Goal: Task Accomplishment & Management: Manage account settings

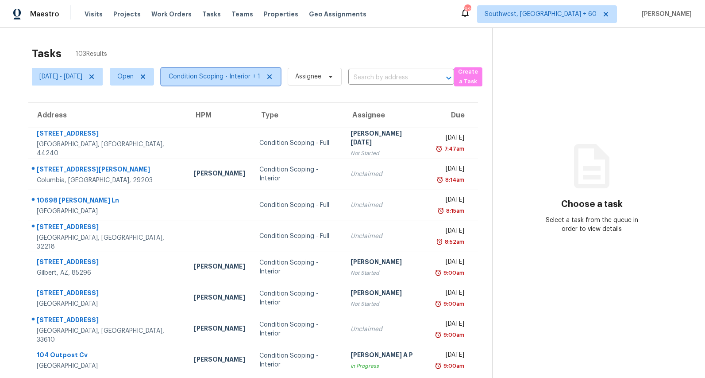
click at [241, 80] on span "Condition Scoping - Interior + 1" at bounding box center [215, 76] width 92 height 9
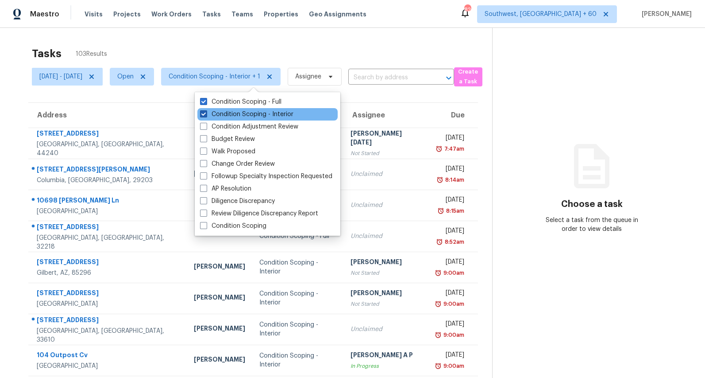
click at [233, 113] on label "Condition Scoping - Interior" at bounding box center [246, 114] width 93 height 9
click at [206, 113] on input "Condition Scoping - Interior" at bounding box center [203, 113] width 6 height 6
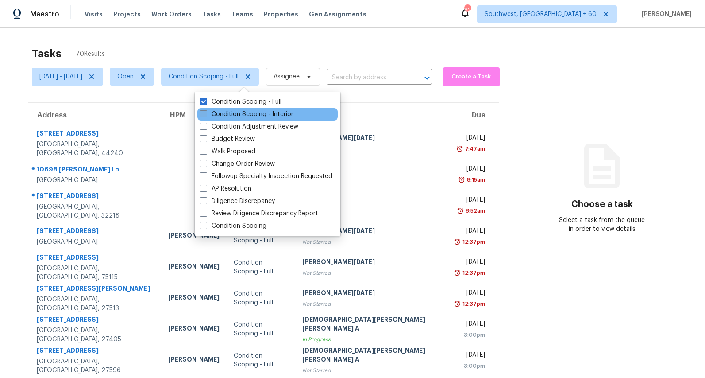
click at [233, 113] on label "Condition Scoping - Interior" at bounding box center [246, 114] width 93 height 9
click at [206, 113] on input "Condition Scoping - Interior" at bounding box center [203, 113] width 6 height 6
checkbox input "true"
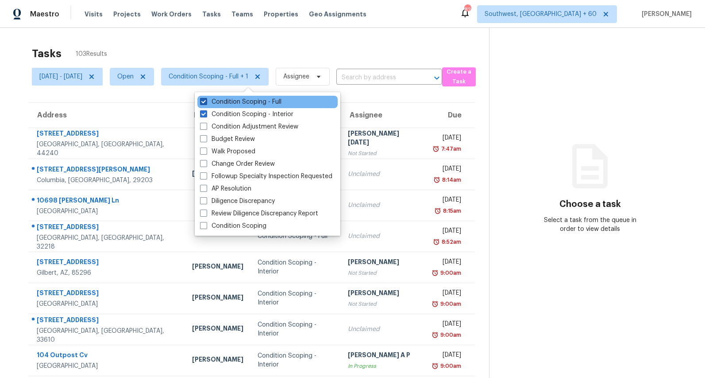
click at [231, 101] on label "Condition Scoping - Full" at bounding box center [240, 101] width 81 height 9
click at [206, 101] on input "Condition Scoping - Full" at bounding box center [203, 100] width 6 height 6
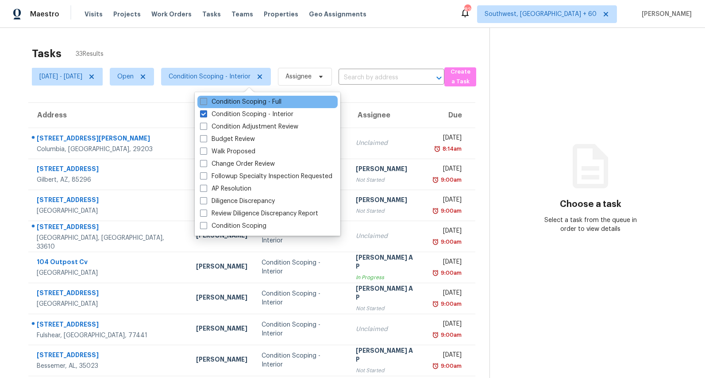
click at [231, 101] on label "Condition Scoping - Full" at bounding box center [240, 101] width 81 height 9
click at [206, 101] on input "Condition Scoping - Full" at bounding box center [203, 100] width 6 height 6
checkbox input "true"
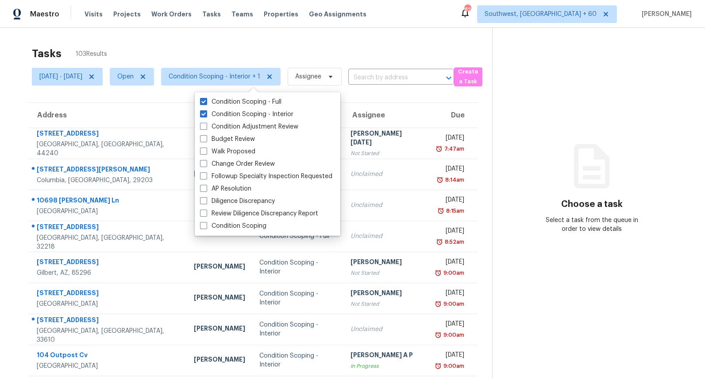
click at [186, 46] on div "Tasks 103 Results" at bounding box center [262, 53] width 461 height 23
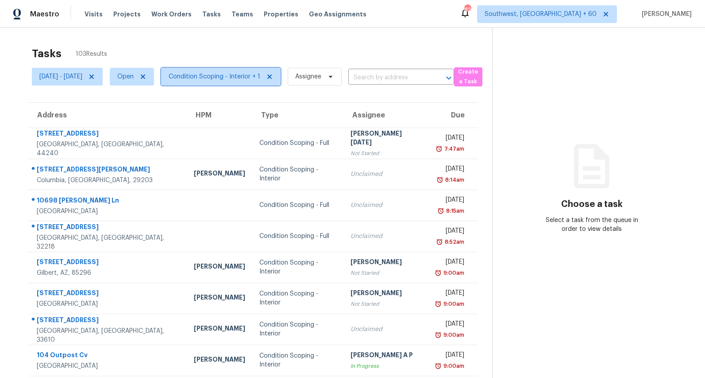
click at [228, 83] on span "Condition Scoping - Interior + 1" at bounding box center [221, 77] width 120 height 18
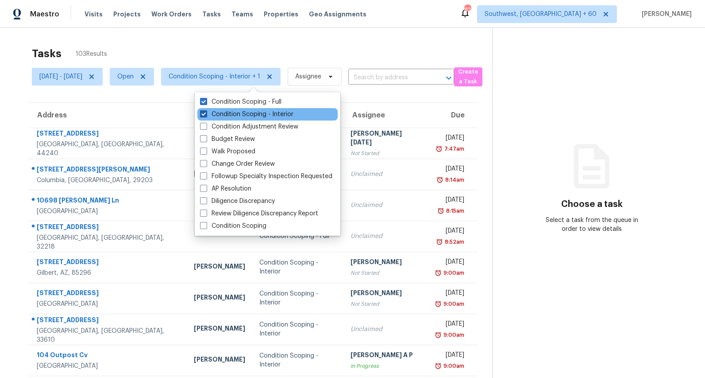
click at [222, 114] on label "Condition Scoping - Interior" at bounding box center [246, 114] width 93 height 9
click at [206, 114] on input "Condition Scoping - Interior" at bounding box center [203, 113] width 6 height 6
checkbox input "false"
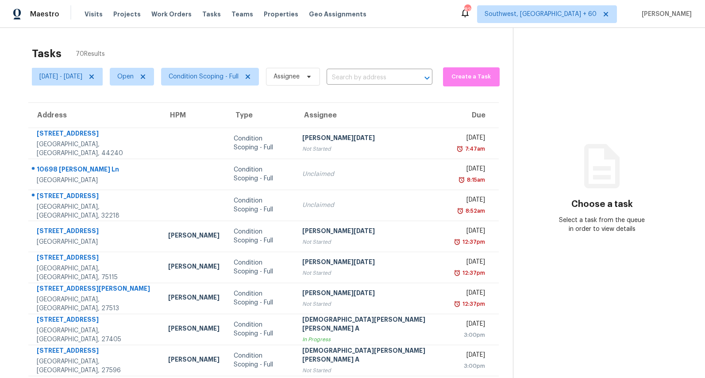
click at [199, 48] on div "Tasks 70 Results" at bounding box center [272, 53] width 481 height 23
click at [239, 80] on span "Condition Scoping - Full" at bounding box center [204, 76] width 70 height 9
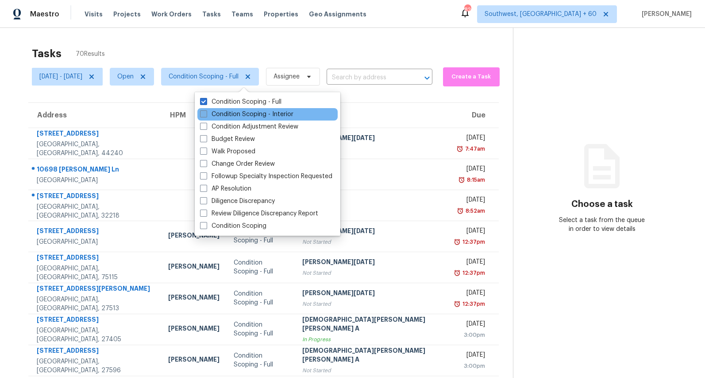
click at [240, 113] on label "Condition Scoping - Interior" at bounding box center [246, 114] width 93 height 9
click at [206, 113] on input "Condition Scoping - Interior" at bounding box center [203, 113] width 6 height 6
checkbox input "true"
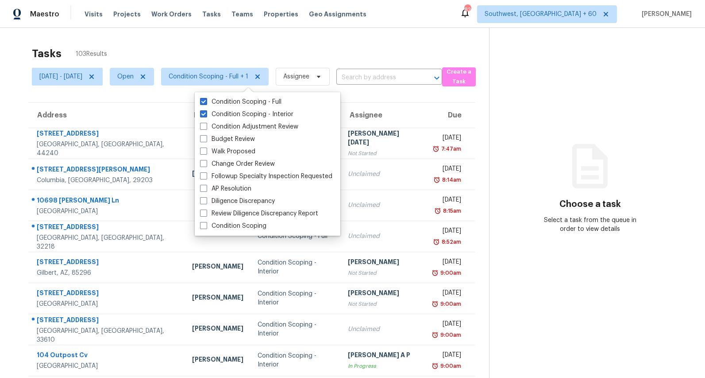
click at [210, 47] on div "Tasks 103 Results" at bounding box center [260, 53] width 457 height 23
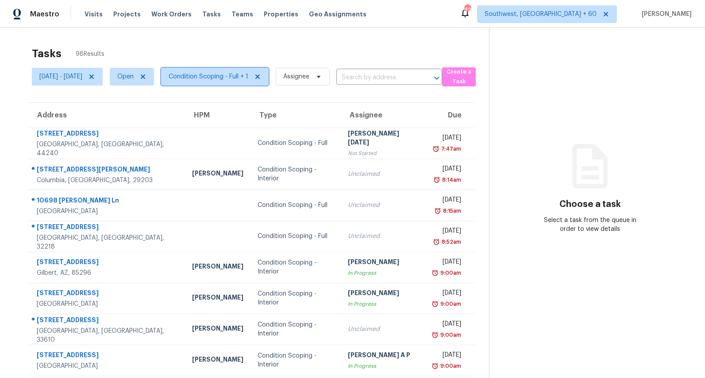
click at [245, 79] on span "Condition Scoping - Full + 1" at bounding box center [209, 76] width 80 height 9
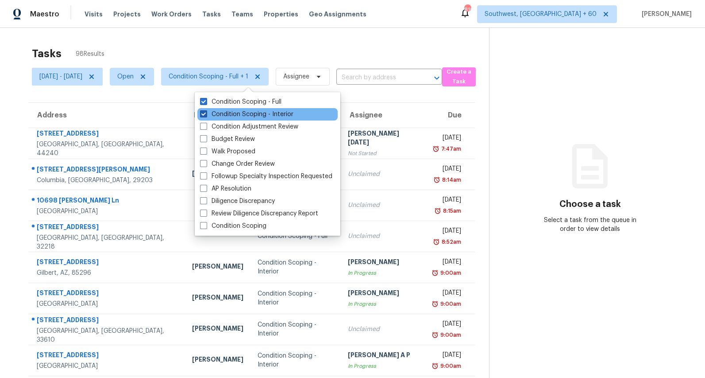
click at [221, 117] on label "Condition Scoping - Interior" at bounding box center [246, 114] width 93 height 9
click at [206, 116] on input "Condition Scoping - Interior" at bounding box center [203, 113] width 6 height 6
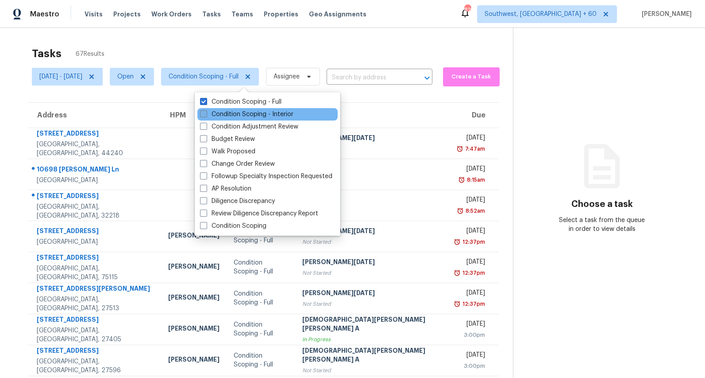
click at [221, 117] on label "Condition Scoping - Interior" at bounding box center [246, 114] width 93 height 9
click at [206, 116] on input "Condition Scoping - Interior" at bounding box center [203, 113] width 6 height 6
checkbox input "true"
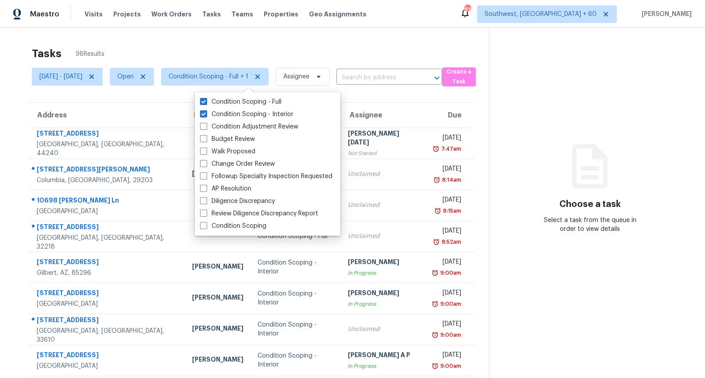
click at [186, 46] on div "Tasks 98 Results" at bounding box center [260, 53] width 457 height 23
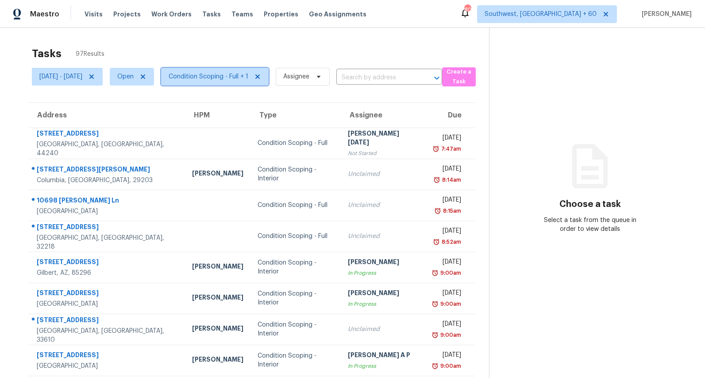
click at [232, 80] on span "Condition Scoping - Full + 1" at bounding box center [209, 76] width 80 height 9
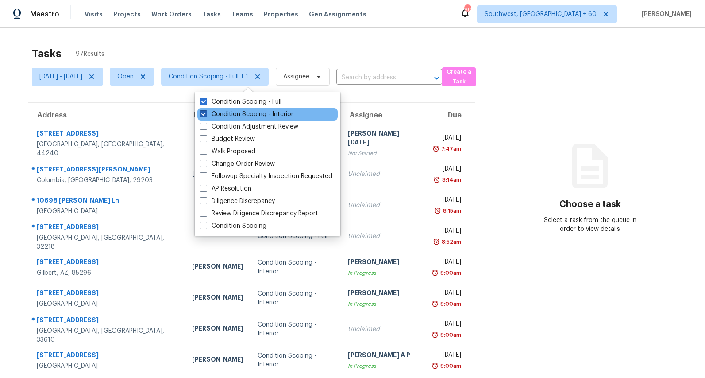
click at [225, 115] on label "Condition Scoping - Interior" at bounding box center [246, 114] width 93 height 9
click at [206, 115] on input "Condition Scoping - Interior" at bounding box center [203, 113] width 6 height 6
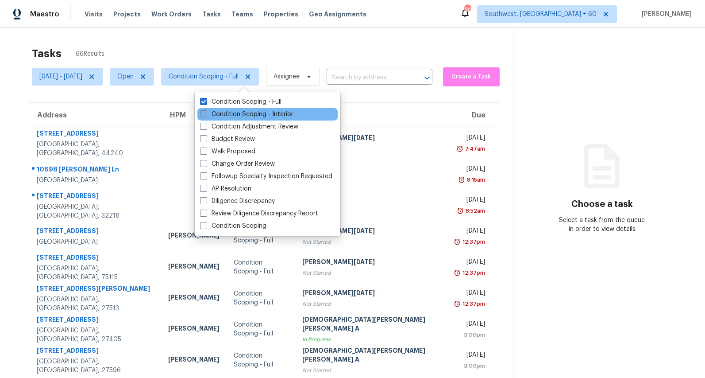
click at [225, 115] on label "Condition Scoping - Interior" at bounding box center [246, 114] width 93 height 9
click at [206, 115] on input "Condition Scoping - Interior" at bounding box center [203, 113] width 6 height 6
checkbox input "true"
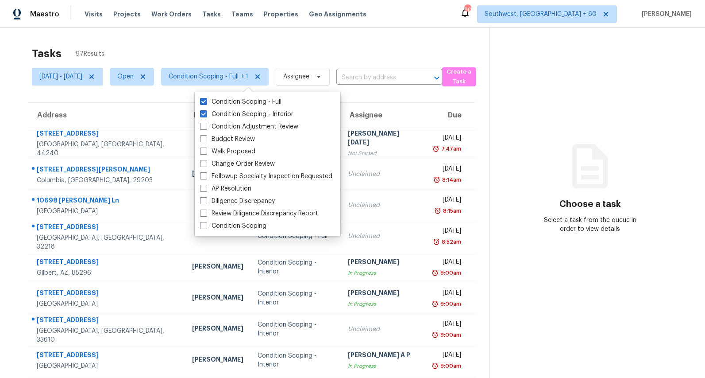
click at [188, 44] on div "Tasks 97 Results" at bounding box center [260, 53] width 457 height 23
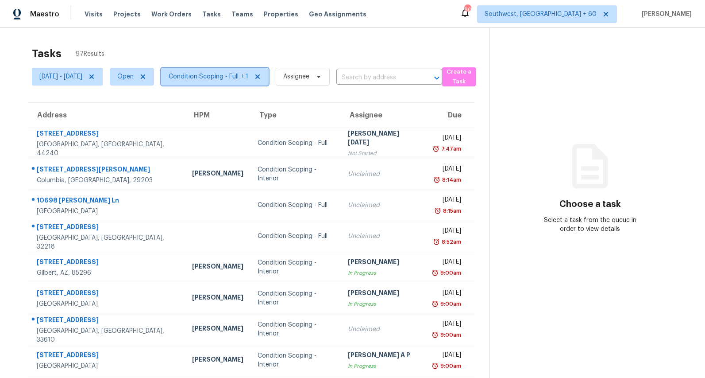
click at [248, 77] on span "Condition Scoping - Full + 1" at bounding box center [209, 76] width 80 height 9
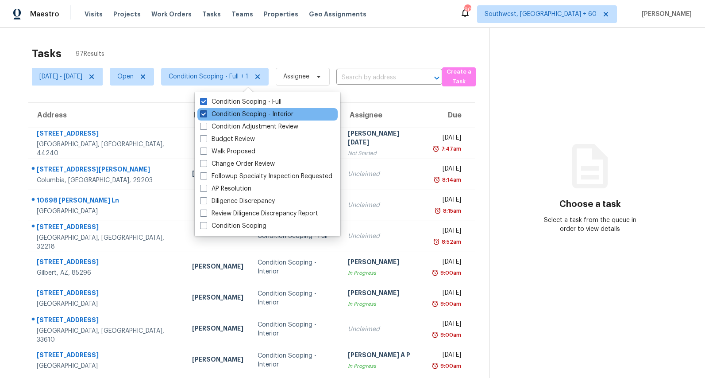
click at [237, 116] on label "Condition Scoping - Interior" at bounding box center [246, 114] width 93 height 9
click at [206, 116] on input "Condition Scoping - Interior" at bounding box center [203, 113] width 6 height 6
checkbox input "false"
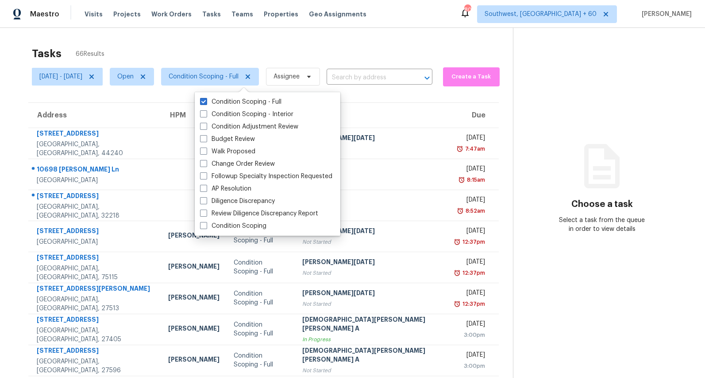
click at [192, 50] on div "Tasks 66 Results" at bounding box center [272, 53] width 481 height 23
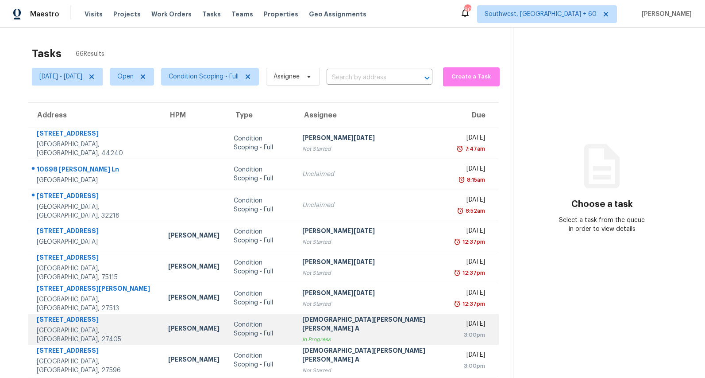
click at [276, 335] on td "Condition Scoping - Full" at bounding box center [261, 328] width 69 height 31
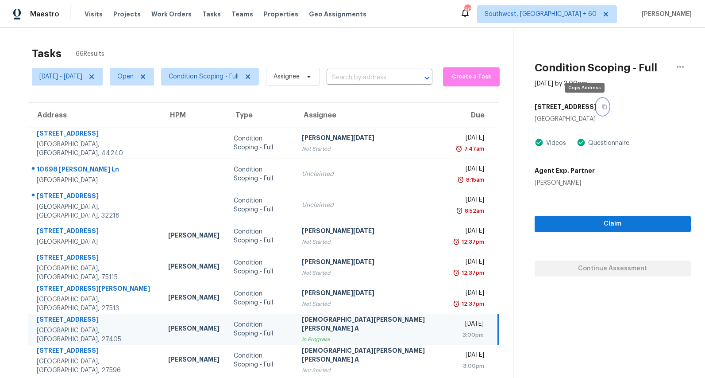
click at [602, 108] on icon "button" at bounding box center [604, 106] width 5 height 5
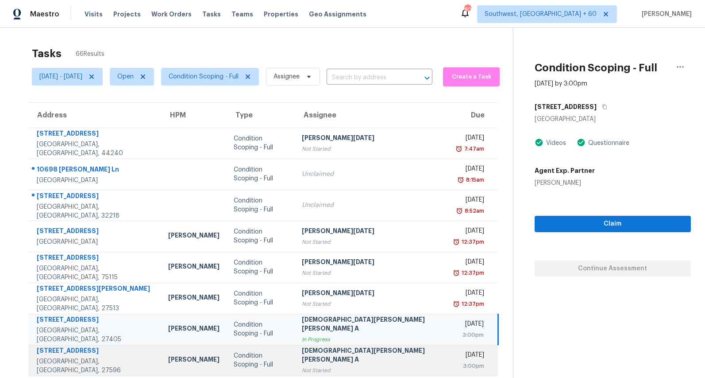
click at [268, 355] on td "Condition Scoping - Full" at bounding box center [261, 359] width 68 height 31
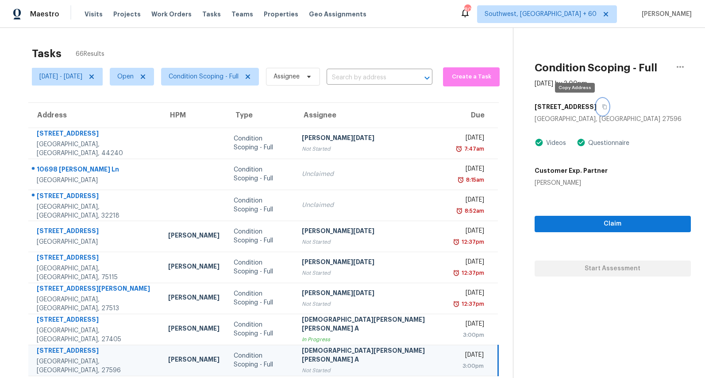
click at [602, 108] on icon "button" at bounding box center [604, 106] width 5 height 5
click at [237, 74] on span "Condition Scoping - Full" at bounding box center [204, 76] width 70 height 9
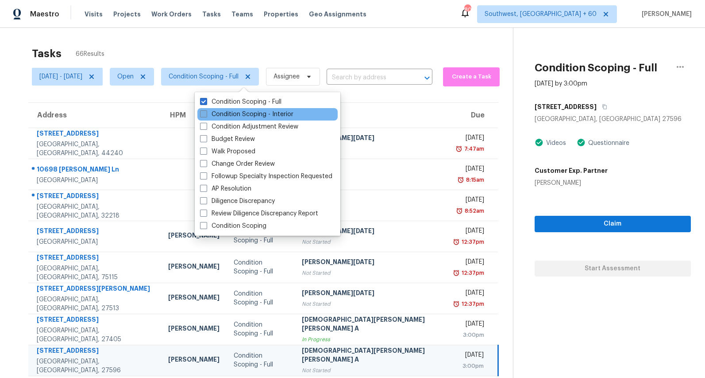
click at [228, 114] on label "Condition Scoping - Interior" at bounding box center [246, 114] width 93 height 9
click at [206, 114] on input "Condition Scoping - Interior" at bounding box center [203, 113] width 6 height 6
checkbox input "true"
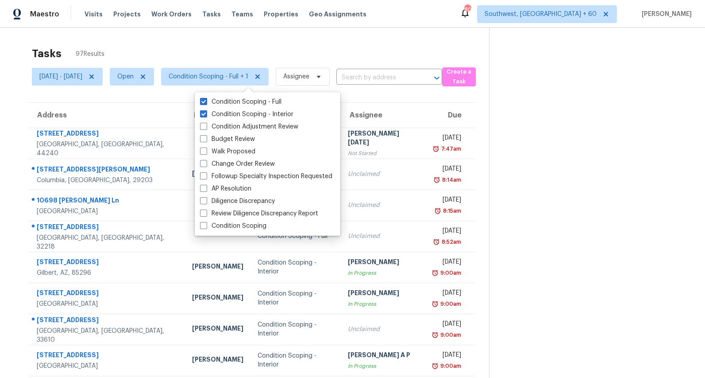
click at [169, 35] on div "Tasks 97 Results Mon, Aug 18 - Mon, Aug 18 Open Condition Scoping - Full + 1 As…" at bounding box center [352, 244] width 705 height 433
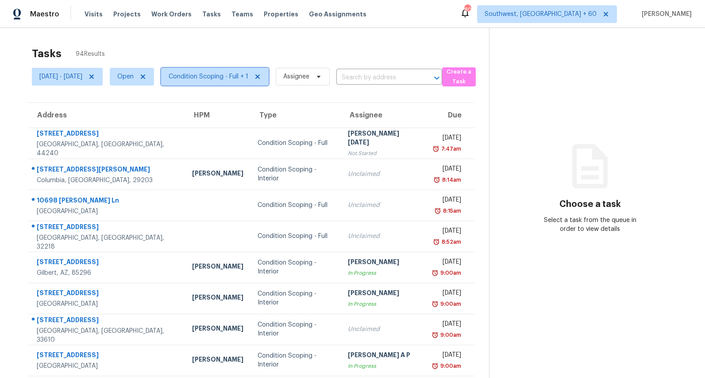
click at [248, 77] on span "Condition Scoping - Full + 1" at bounding box center [209, 76] width 80 height 9
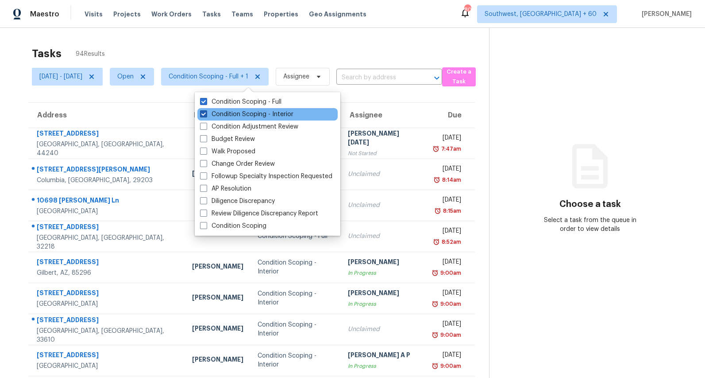
click at [237, 116] on label "Condition Scoping - Interior" at bounding box center [246, 114] width 93 height 9
click at [206, 116] on input "Condition Scoping - Interior" at bounding box center [203, 113] width 6 height 6
checkbox input "false"
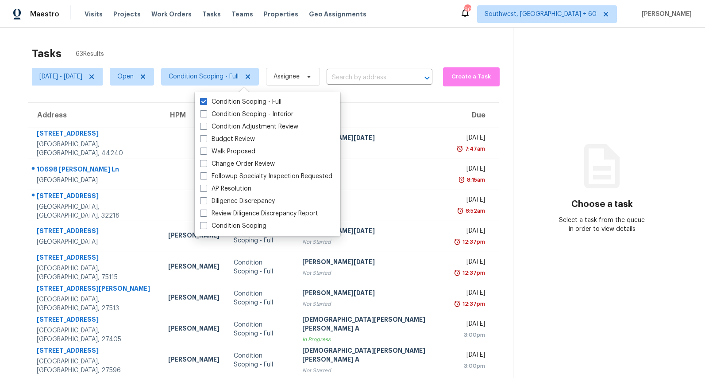
click at [226, 43] on div "Tasks 63 Results" at bounding box center [272, 53] width 481 height 23
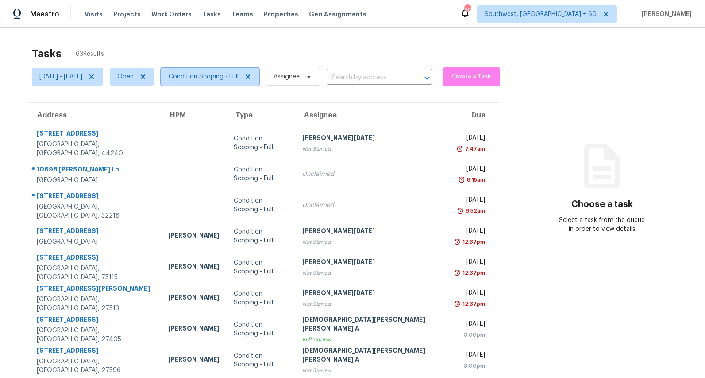
click at [239, 80] on span "Condition Scoping - Full" at bounding box center [204, 76] width 70 height 9
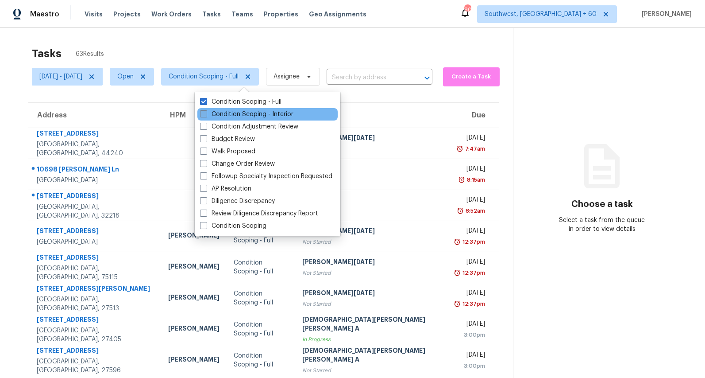
click at [231, 116] on label "Condition Scoping - Interior" at bounding box center [246, 114] width 93 height 9
click at [206, 116] on input "Condition Scoping - Interior" at bounding box center [203, 113] width 6 height 6
checkbox input "true"
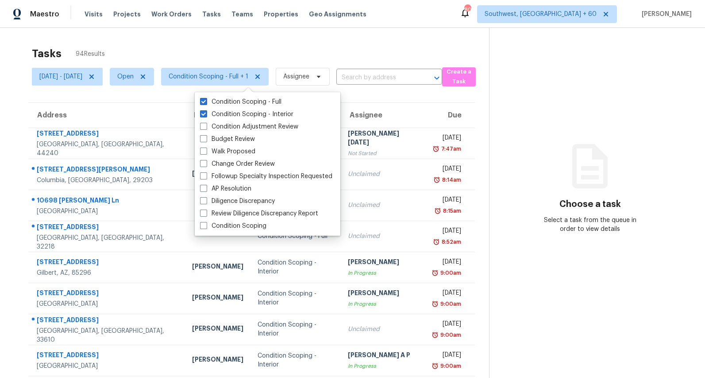
click at [206, 56] on div "Tasks 94 Results" at bounding box center [260, 53] width 457 height 23
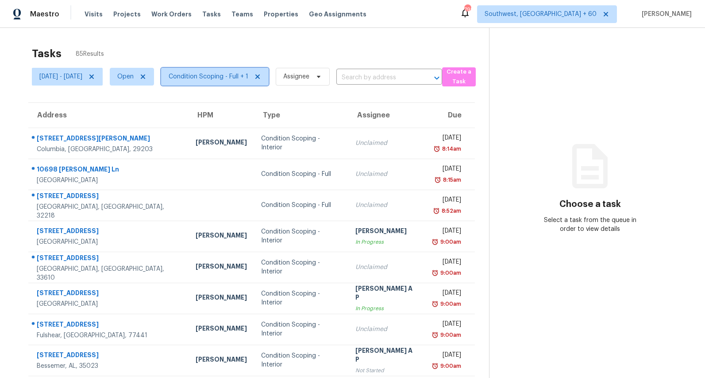
click at [245, 80] on span "Condition Scoping - Full + 1" at bounding box center [209, 76] width 80 height 9
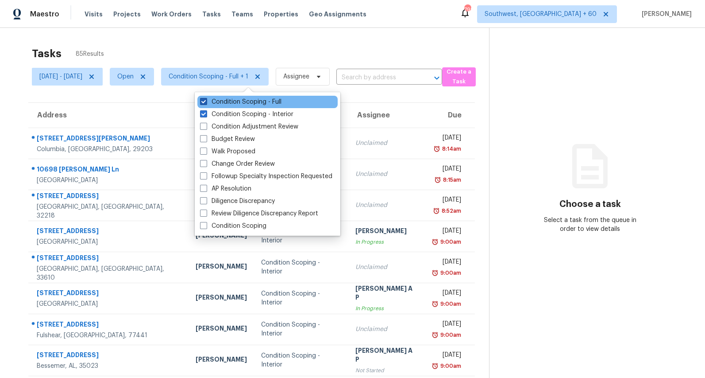
click at [233, 103] on label "Condition Scoping - Full" at bounding box center [240, 101] width 81 height 9
click at [206, 103] on input "Condition Scoping - Full" at bounding box center [203, 100] width 6 height 6
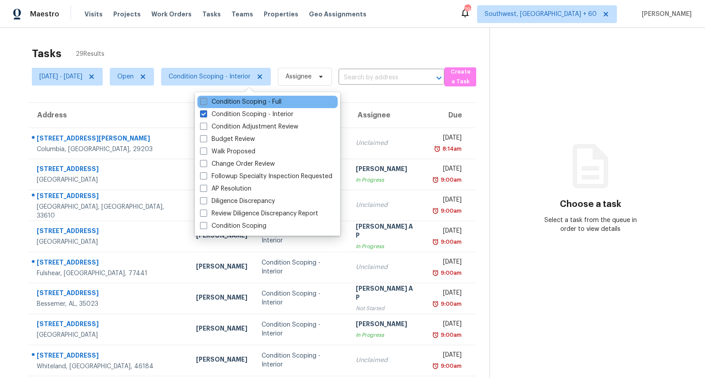
click at [233, 103] on label "Condition Scoping - Full" at bounding box center [240, 101] width 81 height 9
click at [206, 103] on input "Condition Scoping - Full" at bounding box center [203, 100] width 6 height 6
checkbox input "true"
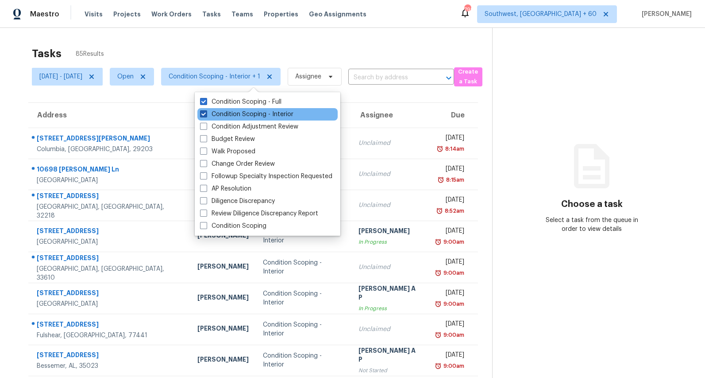
click at [235, 114] on label "Condition Scoping - Interior" at bounding box center [246, 114] width 93 height 9
click at [206, 114] on input "Condition Scoping - Interior" at bounding box center [203, 113] width 6 height 6
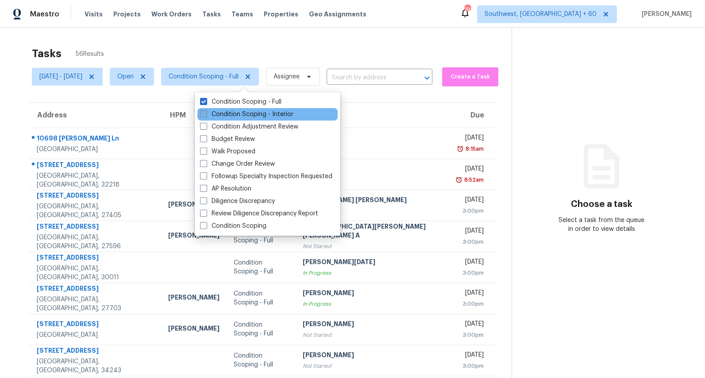
click at [235, 114] on label "Condition Scoping - Interior" at bounding box center [246, 114] width 93 height 9
click at [206, 114] on input "Condition Scoping - Interior" at bounding box center [203, 113] width 6 height 6
checkbox input "true"
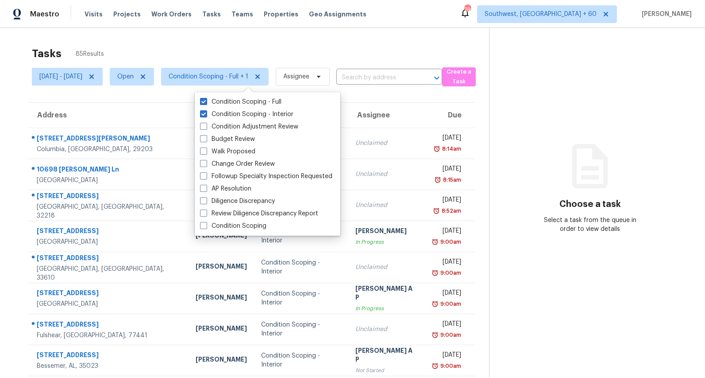
click at [239, 44] on div "Tasks 85 Results" at bounding box center [260, 53] width 457 height 23
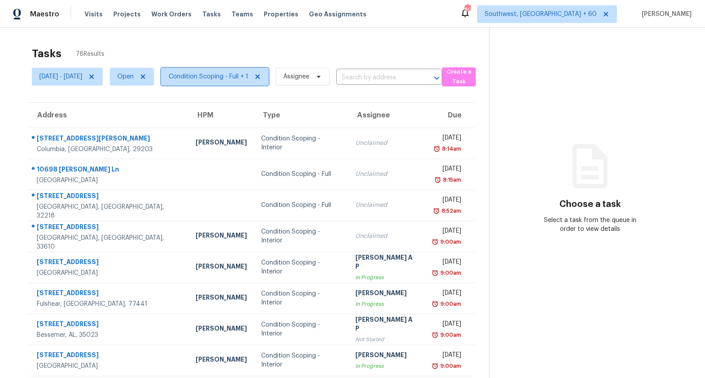
click at [244, 77] on span "Condition Scoping - Full + 1" at bounding box center [209, 76] width 80 height 9
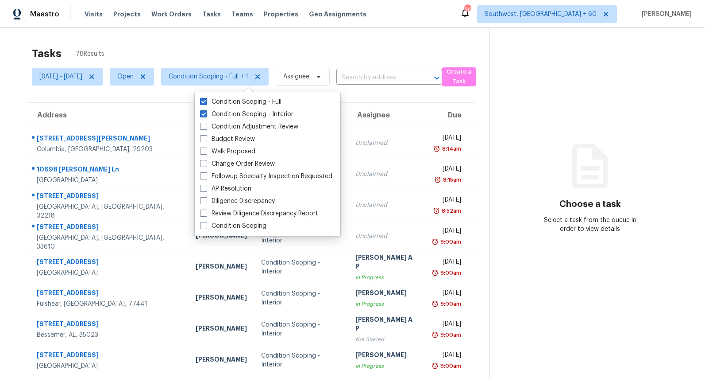
click at [305, 32] on div "Tasks 78 Results Mon, Aug 18 - Mon, Aug 18 Open Condition Scoping - Full + 1 As…" at bounding box center [352, 244] width 705 height 433
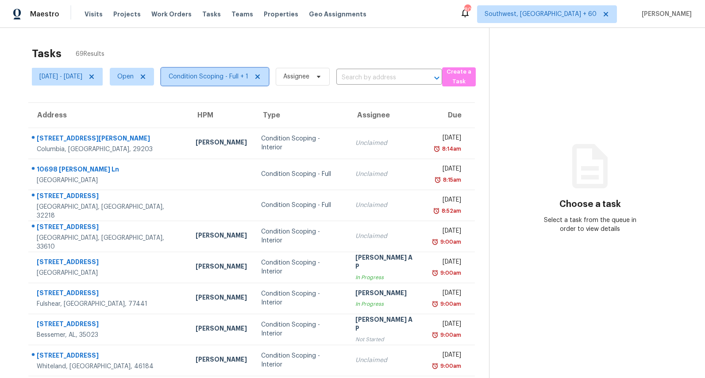
click at [243, 74] on span "Condition Scoping - Full + 1" at bounding box center [209, 76] width 80 height 9
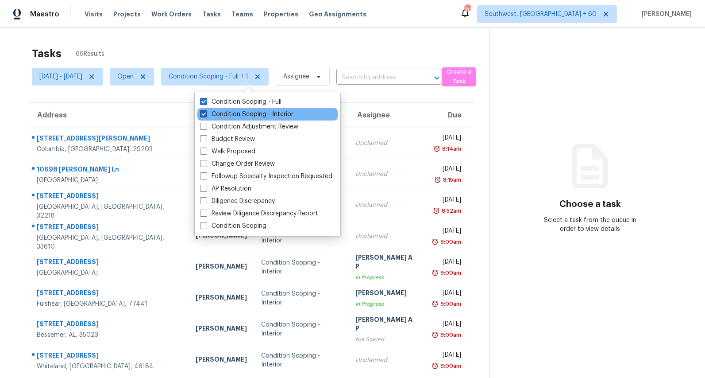
click at [225, 118] on label "Condition Scoping - Interior" at bounding box center [246, 114] width 93 height 9
click at [206, 116] on input "Condition Scoping - Interior" at bounding box center [203, 113] width 6 height 6
checkbox input "false"
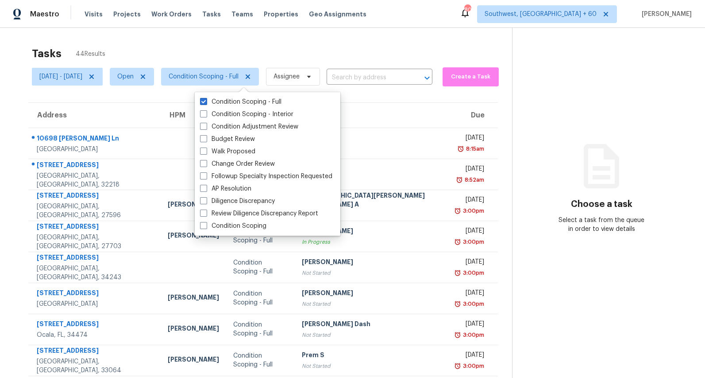
click at [177, 43] on div "Tasks 44 Results" at bounding box center [272, 53] width 480 height 23
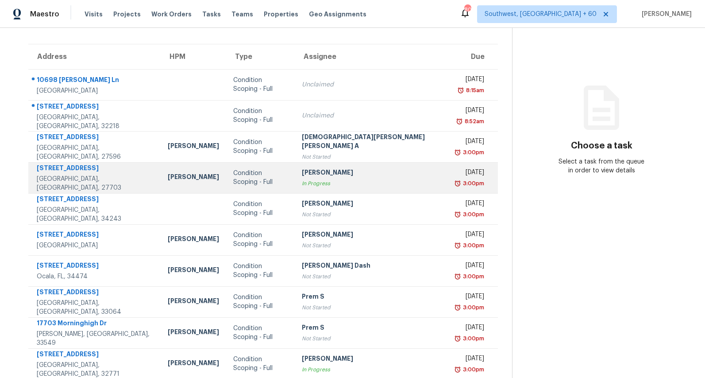
scroll to position [83, 0]
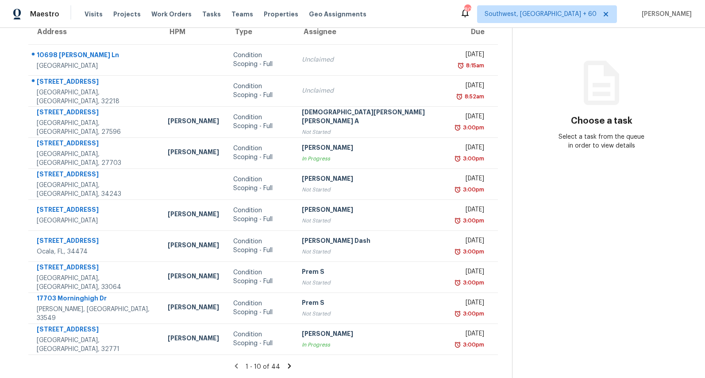
click at [288, 367] on icon at bounding box center [289, 365] width 3 height 5
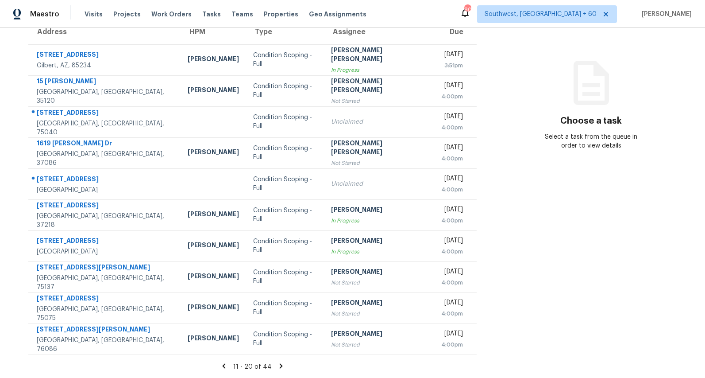
click at [281, 366] on icon at bounding box center [281, 365] width 3 height 5
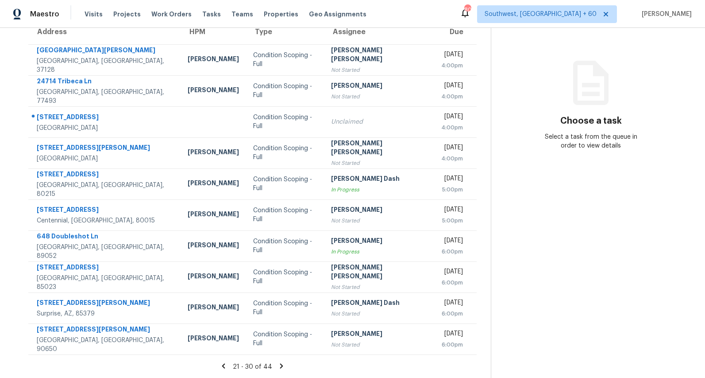
click at [283, 365] on icon at bounding box center [281, 365] width 3 height 5
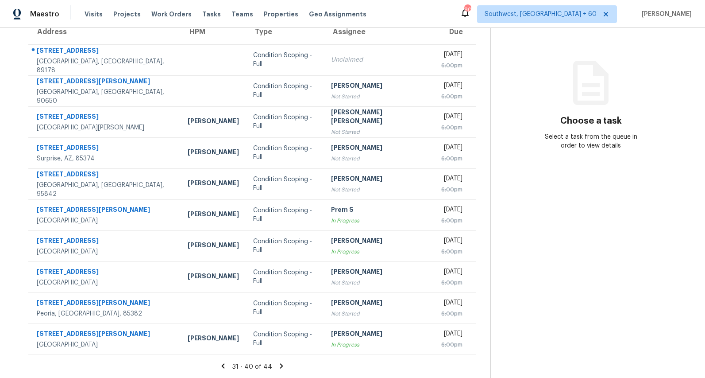
click at [283, 366] on icon at bounding box center [281, 365] width 3 height 5
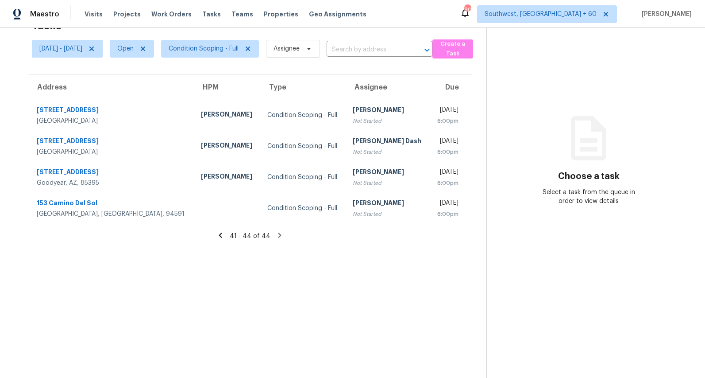
click at [222, 235] on icon at bounding box center [220, 234] width 3 height 5
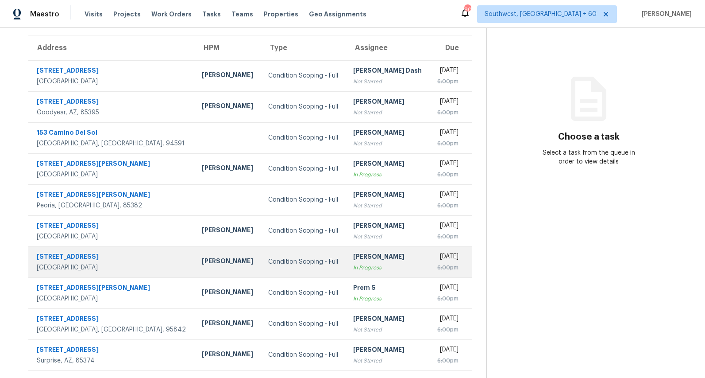
scroll to position [83, 0]
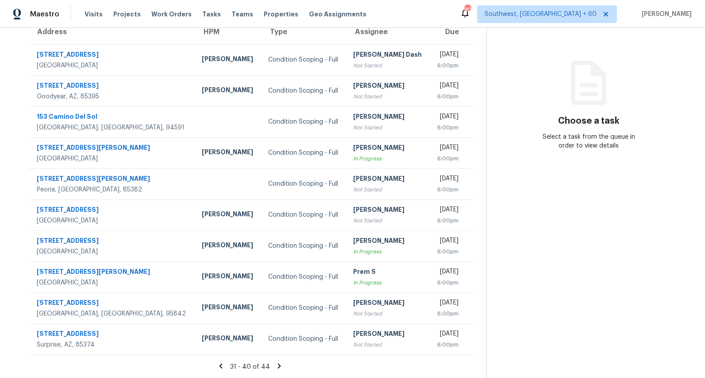
click at [223, 366] on icon at bounding box center [221, 365] width 3 height 5
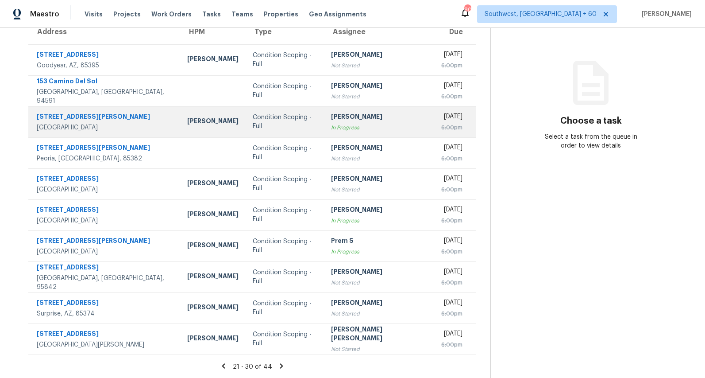
scroll to position [0, 0]
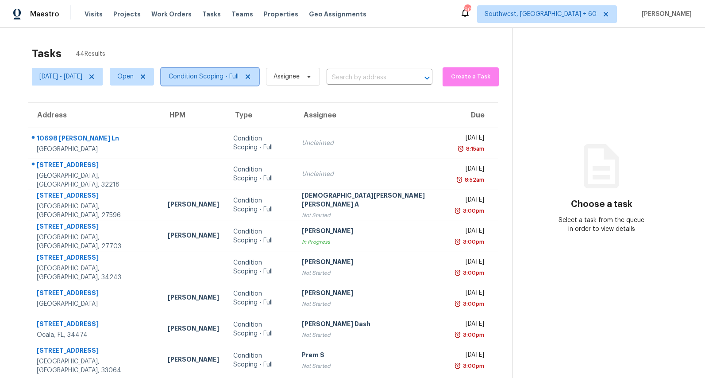
click at [239, 76] on span "Condition Scoping - Full" at bounding box center [204, 76] width 70 height 9
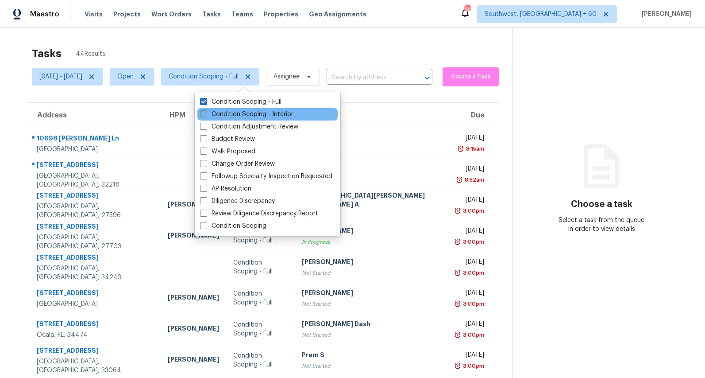
click at [226, 113] on label "Condition Scoping - Interior" at bounding box center [246, 114] width 93 height 9
click at [206, 113] on input "Condition Scoping - Interior" at bounding box center [203, 113] width 6 height 6
checkbox input "true"
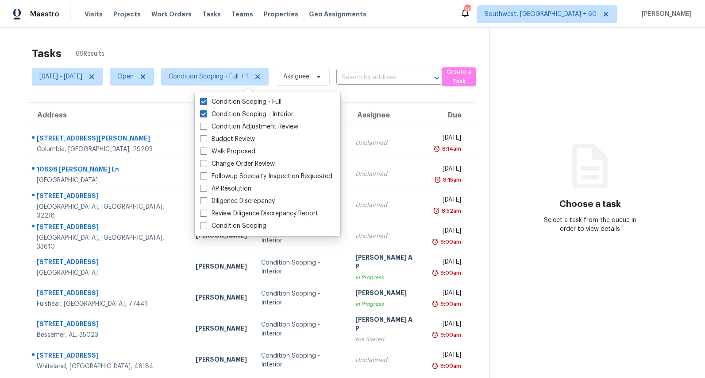
click at [169, 38] on div "Tasks 69 Results [DATE] - [DATE] Open Condition Scoping - Full + 1 Assignee ​ C…" at bounding box center [352, 244] width 705 height 433
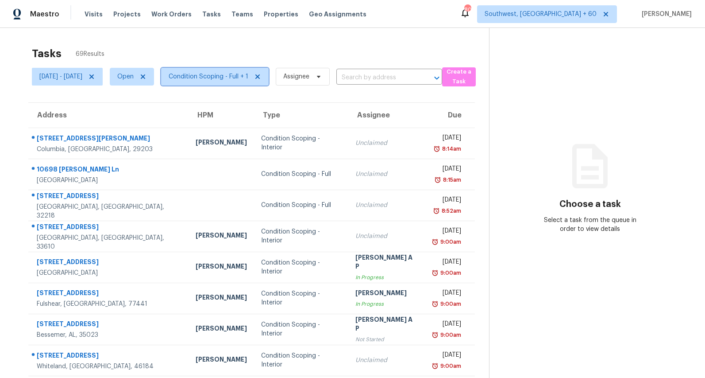
click at [236, 76] on span "Condition Scoping - Full + 1" at bounding box center [209, 76] width 80 height 9
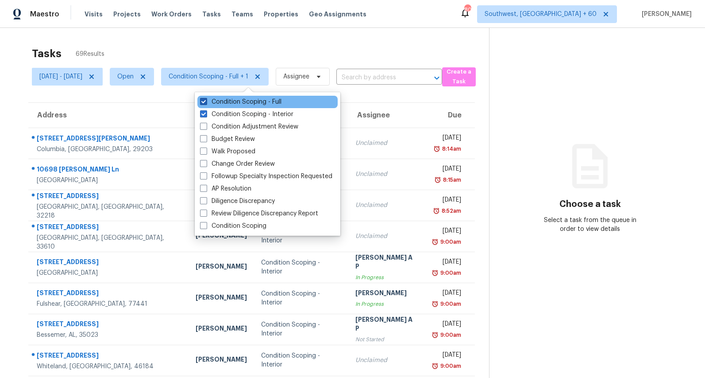
click at [223, 102] on label "Condition Scoping - Full" at bounding box center [240, 101] width 81 height 9
click at [206, 102] on input "Condition Scoping - Full" at bounding box center [203, 100] width 6 height 6
checkbox input "false"
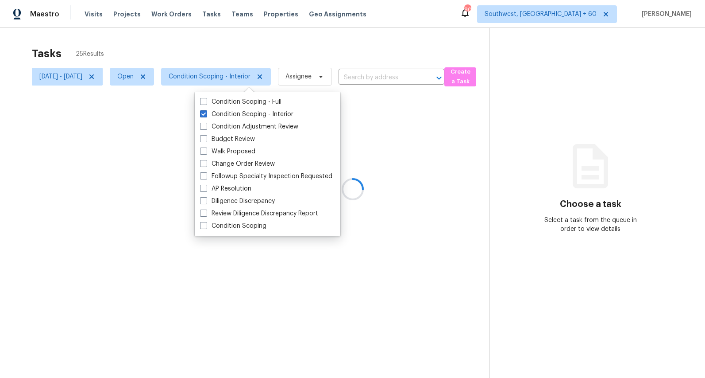
click at [193, 43] on div "Tasks 25 Results" at bounding box center [261, 53] width 458 height 23
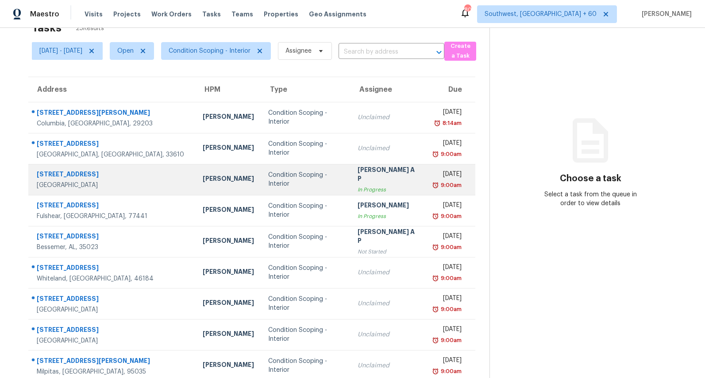
scroll to position [83, 0]
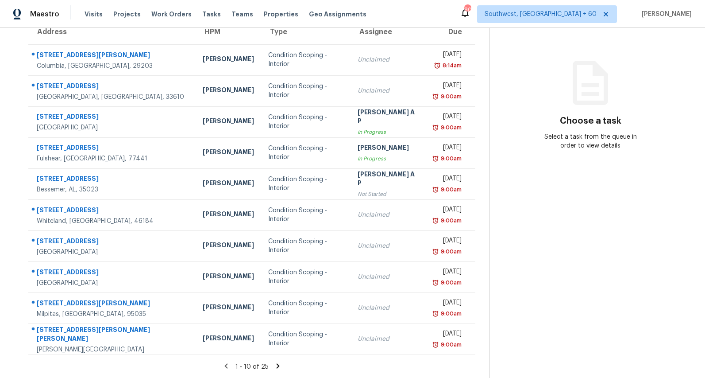
click at [282, 367] on icon at bounding box center [278, 366] width 8 height 8
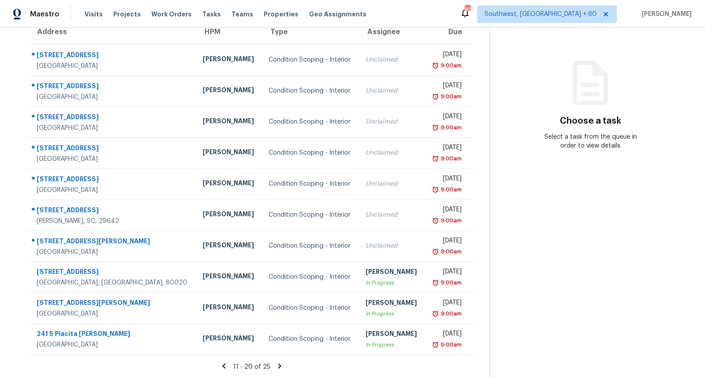
click at [284, 367] on icon at bounding box center [280, 366] width 8 height 8
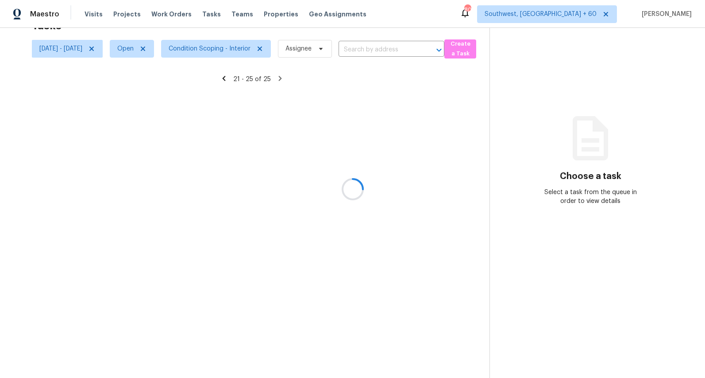
scroll to position [28, 0]
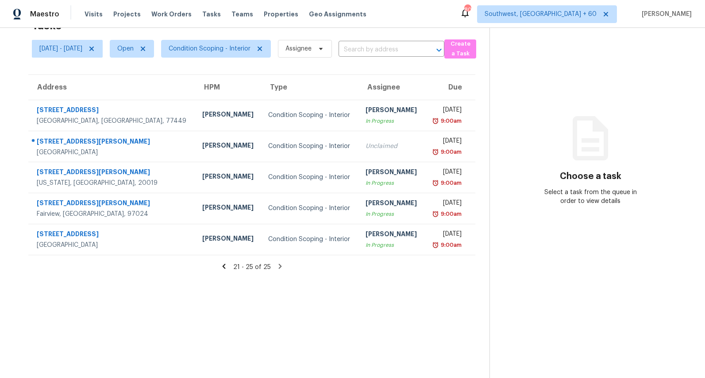
click at [225, 267] on icon at bounding box center [223, 265] width 3 height 5
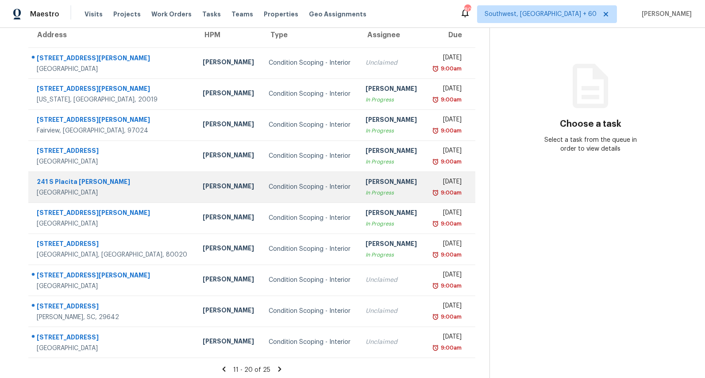
scroll to position [83, 0]
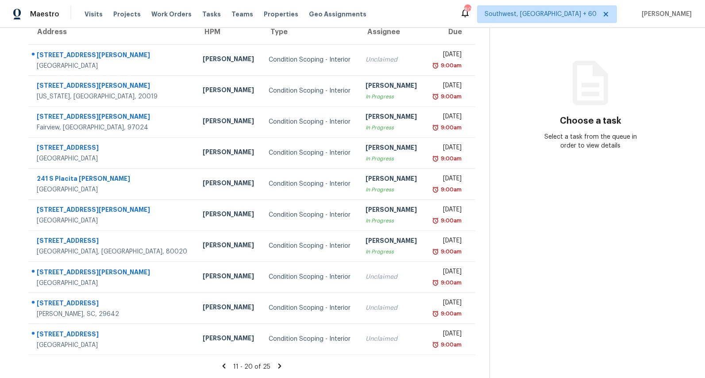
click at [226, 366] on icon at bounding box center [224, 365] width 3 height 5
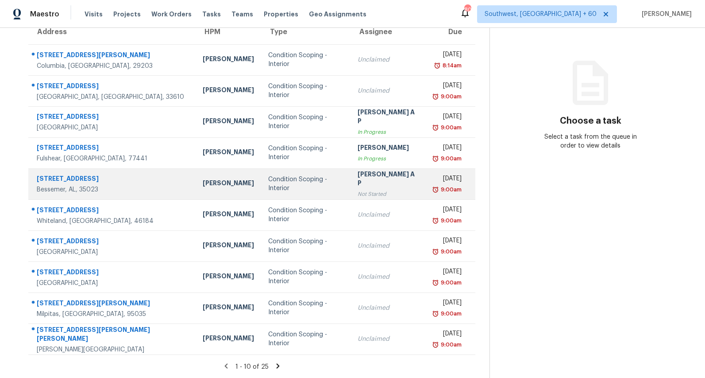
scroll to position [0, 0]
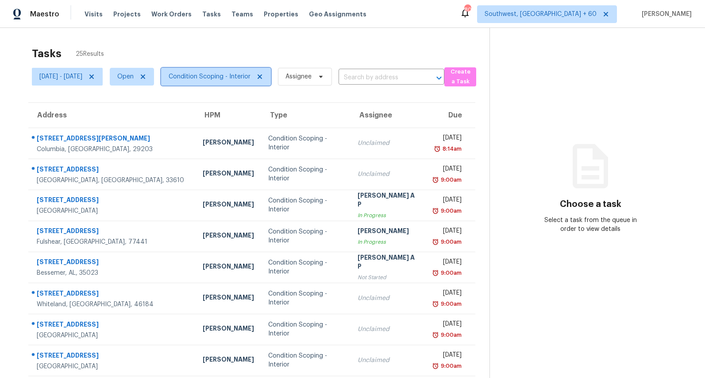
click at [251, 79] on span "Condition Scoping - Interior" at bounding box center [210, 76] width 82 height 9
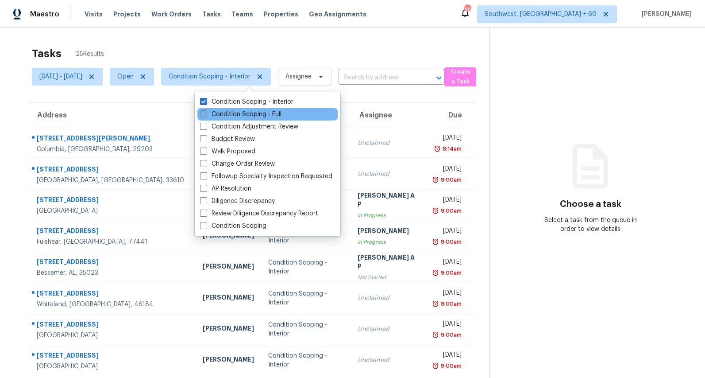
click at [241, 113] on label "Condition Scoping - Full" at bounding box center [240, 114] width 81 height 9
click at [206, 113] on input "Condition Scoping - Full" at bounding box center [203, 113] width 6 height 6
checkbox input "true"
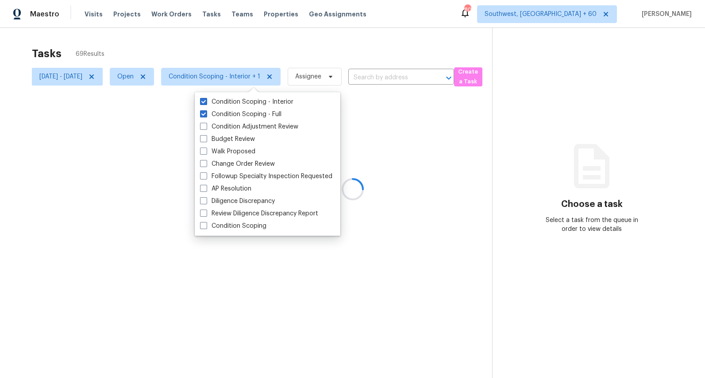
click at [129, 44] on div "Tasks 69 Results" at bounding box center [262, 53] width 461 height 23
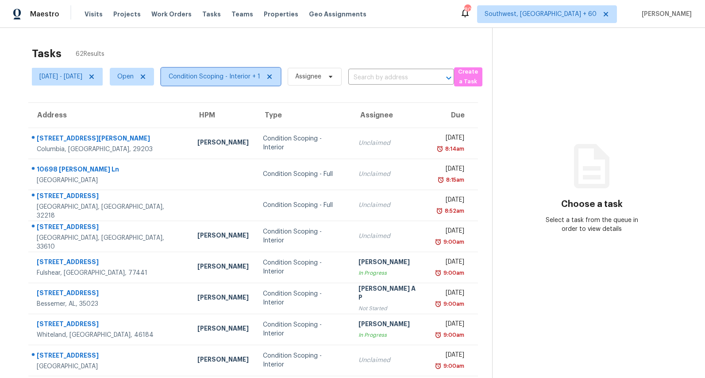
click at [235, 78] on span "Condition Scoping - Interior + 1" at bounding box center [215, 76] width 92 height 9
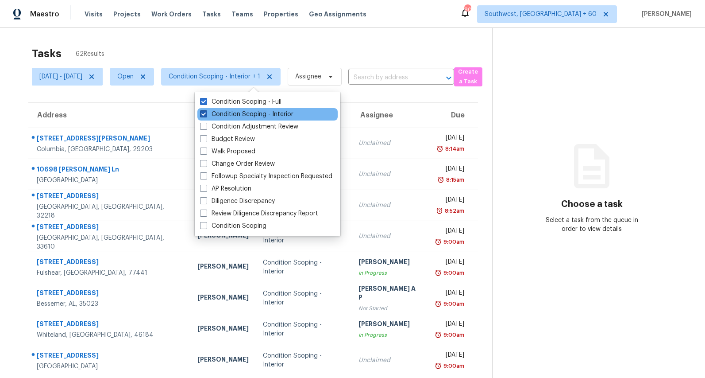
click at [225, 115] on label "Condition Scoping - Interior" at bounding box center [246, 114] width 93 height 9
click at [206, 115] on input "Condition Scoping - Interior" at bounding box center [203, 113] width 6 height 6
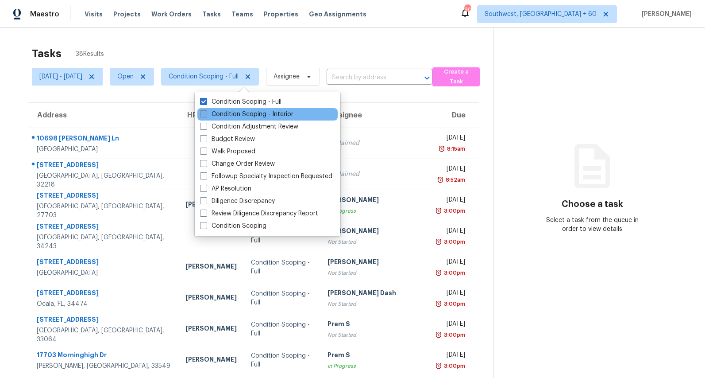
click at [225, 115] on label "Condition Scoping - Interior" at bounding box center [246, 114] width 93 height 9
click at [206, 115] on input "Condition Scoping - Interior" at bounding box center [203, 113] width 6 height 6
checkbox input "true"
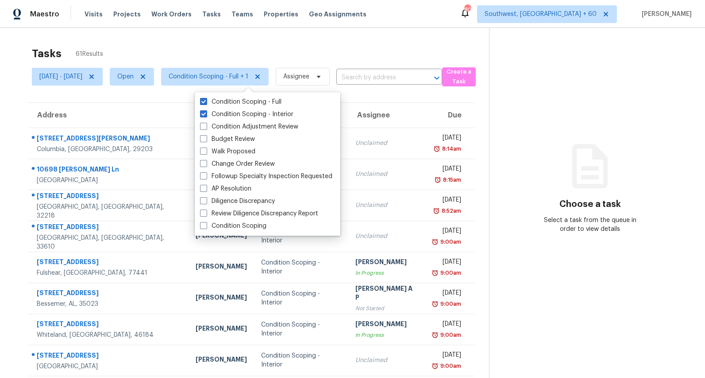
click at [167, 40] on div "Tasks 61 Results Mon, Aug 18 - Mon, Aug 18 Open Condition Scoping - Full + 1 As…" at bounding box center [352, 244] width 705 height 433
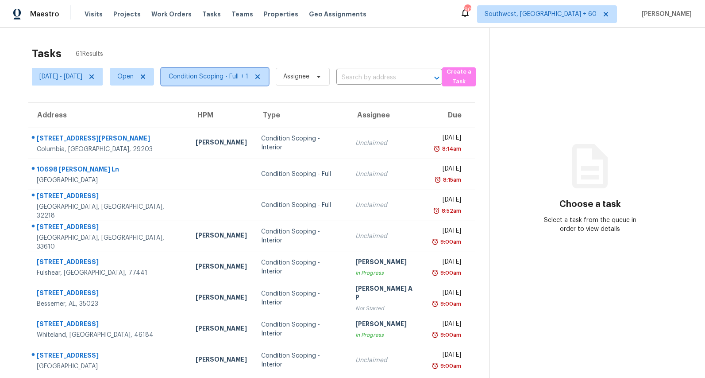
click at [248, 77] on span "Condition Scoping - Full + 1" at bounding box center [209, 76] width 80 height 9
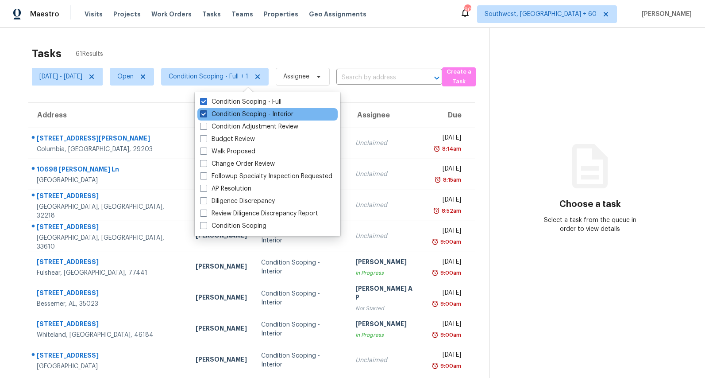
click at [233, 118] on label "Condition Scoping - Interior" at bounding box center [246, 114] width 93 height 9
click at [206, 116] on input "Condition Scoping - Interior" at bounding box center [203, 113] width 6 height 6
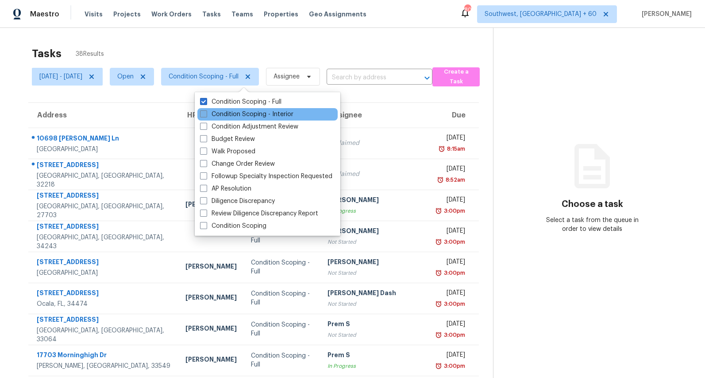
click at [250, 116] on label "Condition Scoping - Interior" at bounding box center [246, 114] width 93 height 9
click at [206, 116] on input "Condition Scoping - Interior" at bounding box center [203, 113] width 6 height 6
checkbox input "true"
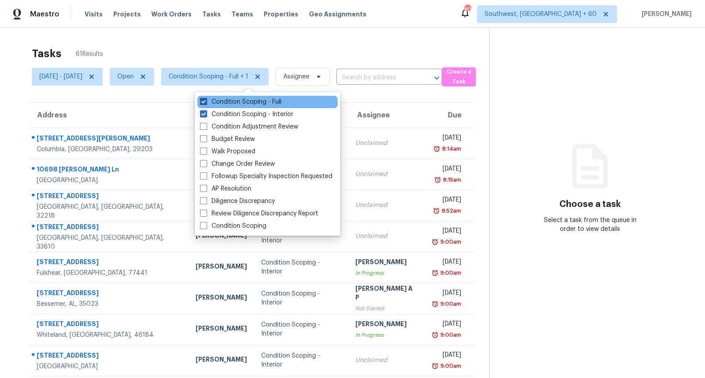
click at [248, 99] on label "Condition Scoping - Full" at bounding box center [240, 101] width 81 height 9
click at [206, 99] on input "Condition Scoping - Full" at bounding box center [203, 100] width 6 height 6
checkbox input "false"
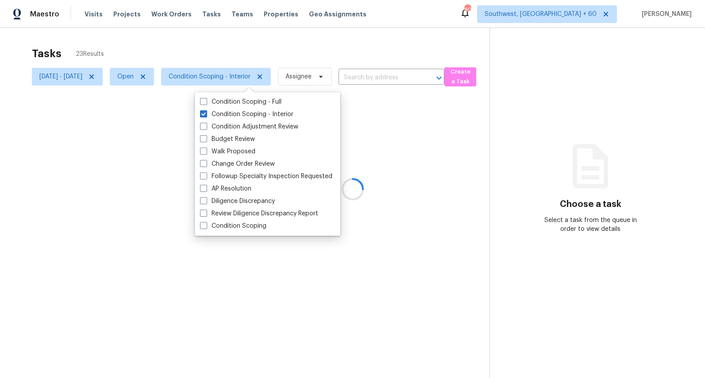
click at [209, 42] on div at bounding box center [352, 189] width 705 height 378
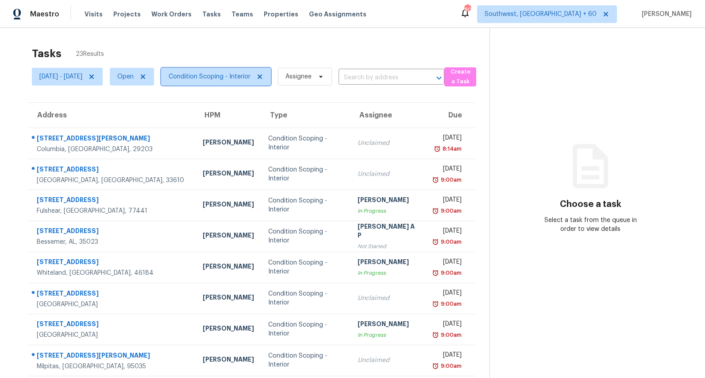
click at [238, 83] on span "Condition Scoping - Interior" at bounding box center [216, 77] width 110 height 18
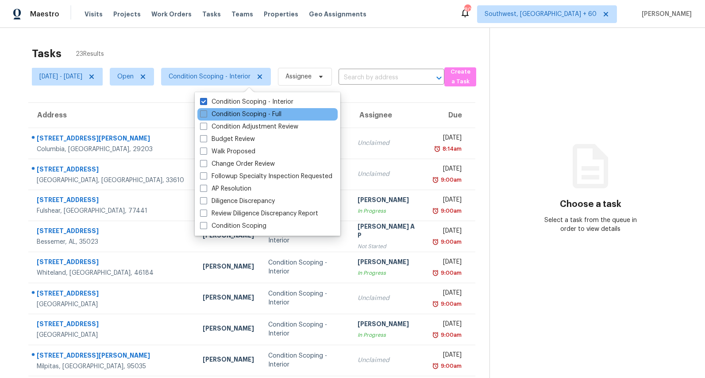
click at [233, 115] on label "Condition Scoping - Full" at bounding box center [240, 114] width 81 height 9
click at [206, 115] on input "Condition Scoping - Full" at bounding box center [203, 113] width 6 height 6
checkbox input "true"
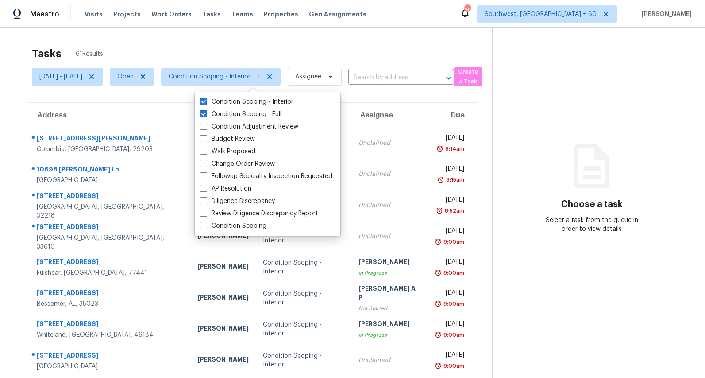
click at [184, 43] on div "Tasks 61 Results" at bounding box center [262, 53] width 461 height 23
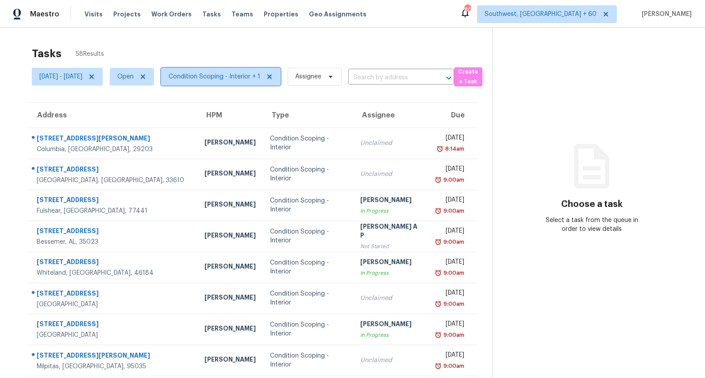
click at [248, 80] on span "Condition Scoping - Interior + 1" at bounding box center [215, 76] width 92 height 9
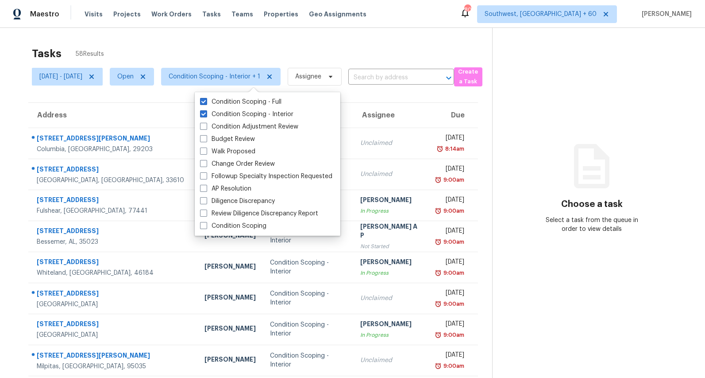
click at [212, 51] on div "Tasks 58 Results" at bounding box center [262, 53] width 461 height 23
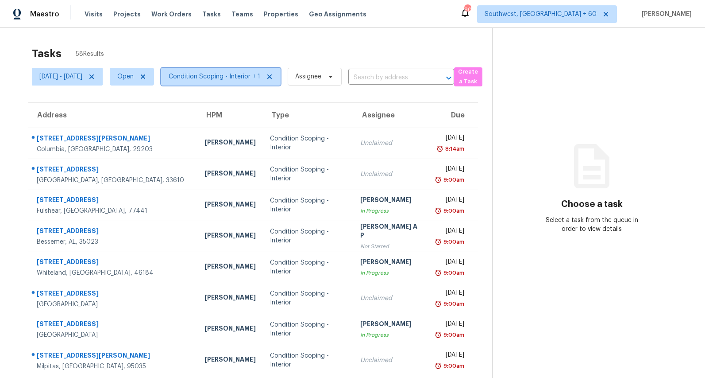
click at [234, 80] on span "Condition Scoping - Interior + 1" at bounding box center [215, 76] width 92 height 9
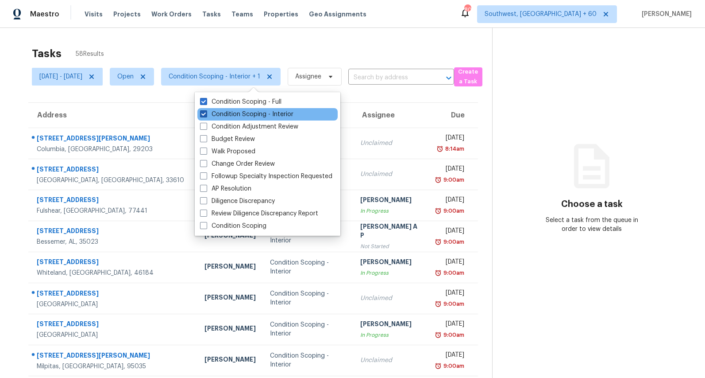
click at [225, 114] on label "Condition Scoping - Interior" at bounding box center [246, 114] width 93 height 9
click at [206, 114] on input "Condition Scoping - Interior" at bounding box center [203, 113] width 6 height 6
checkbox input "false"
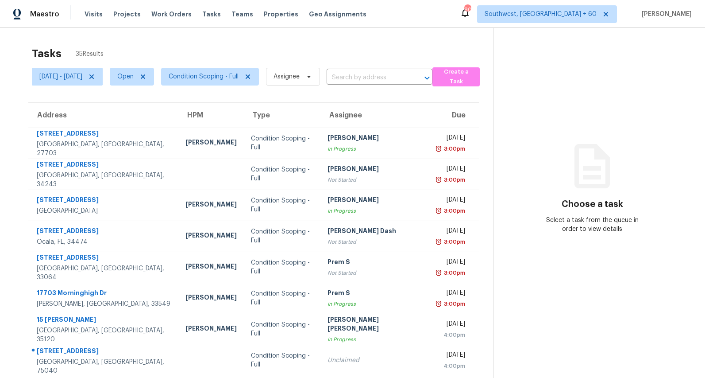
click at [195, 39] on div "Tasks 35 Results Mon, Aug 18 - Mon, Aug 18 Open Condition Scoping - Full Assign…" at bounding box center [352, 244] width 705 height 433
click at [236, 76] on span "Condition Scoping - Full" at bounding box center [204, 76] width 70 height 9
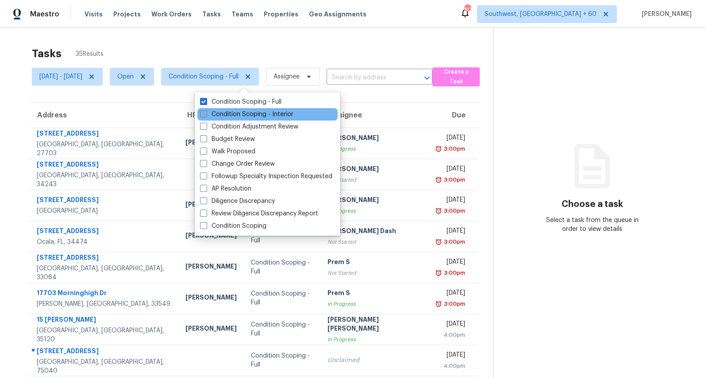
click at [226, 115] on label "Condition Scoping - Interior" at bounding box center [246, 114] width 93 height 9
click at [206, 115] on input "Condition Scoping - Interior" at bounding box center [203, 113] width 6 height 6
checkbox input "true"
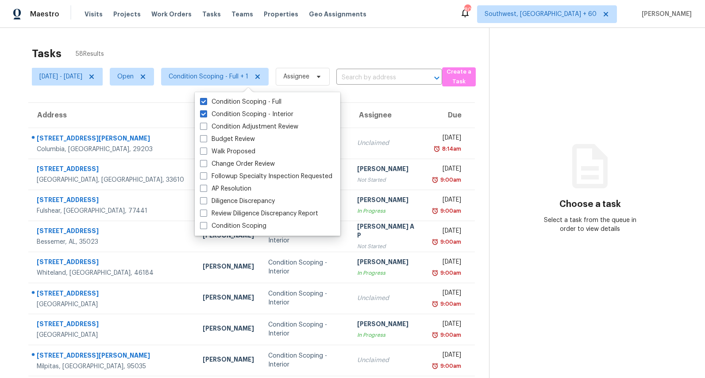
click at [281, 41] on div "Tasks 58 Results Mon, Aug 18 - Mon, Aug 18 Open Condition Scoping - Full + 1 As…" at bounding box center [352, 244] width 705 height 433
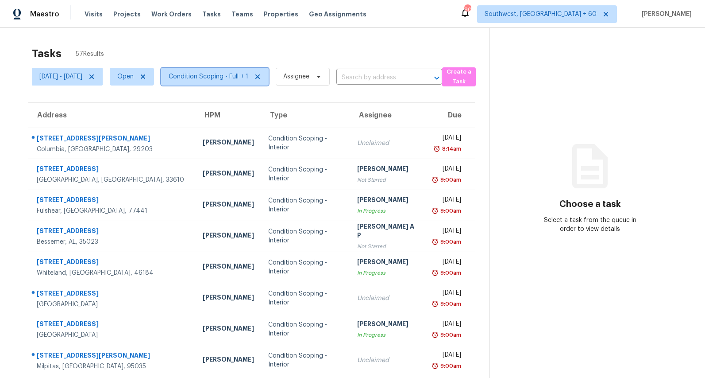
click at [225, 80] on span "Condition Scoping - Full + 1" at bounding box center [209, 76] width 80 height 9
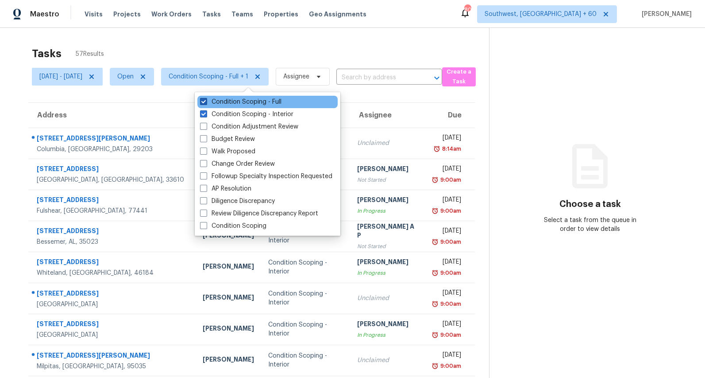
click at [228, 102] on label "Condition Scoping - Full" at bounding box center [240, 101] width 81 height 9
click at [206, 102] on input "Condition Scoping - Full" at bounding box center [203, 100] width 6 height 6
click at [228, 102] on label "Condition Scoping - Full" at bounding box center [240, 101] width 81 height 9
click at [206, 102] on input "Condition Scoping - Full" at bounding box center [203, 100] width 6 height 6
checkbox input "true"
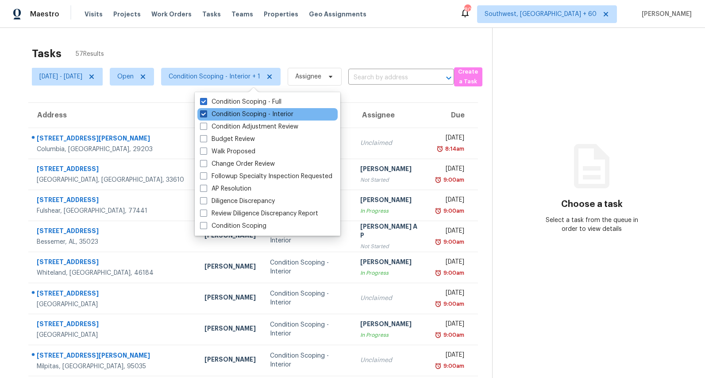
click at [228, 116] on label "Condition Scoping - Interior" at bounding box center [246, 114] width 93 height 9
click at [206, 116] on input "Condition Scoping - Interior" at bounding box center [203, 113] width 6 height 6
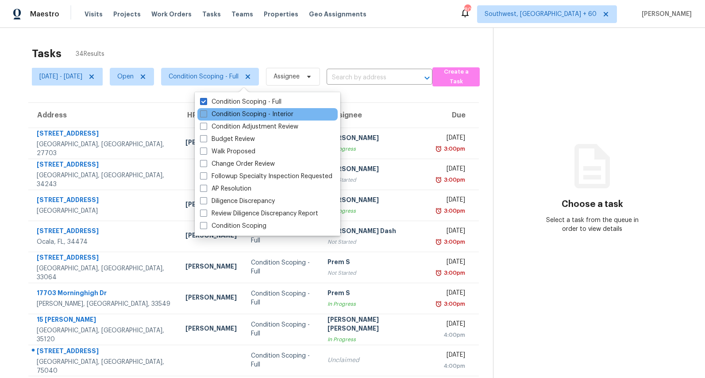
click at [228, 116] on label "Condition Scoping - Interior" at bounding box center [246, 114] width 93 height 9
click at [206, 116] on input "Condition Scoping - Interior" at bounding box center [203, 113] width 6 height 6
checkbox input "true"
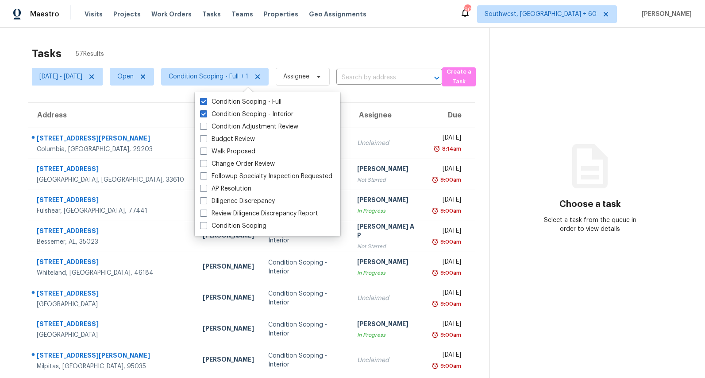
click at [204, 57] on div "Tasks 57 Results" at bounding box center [260, 53] width 457 height 23
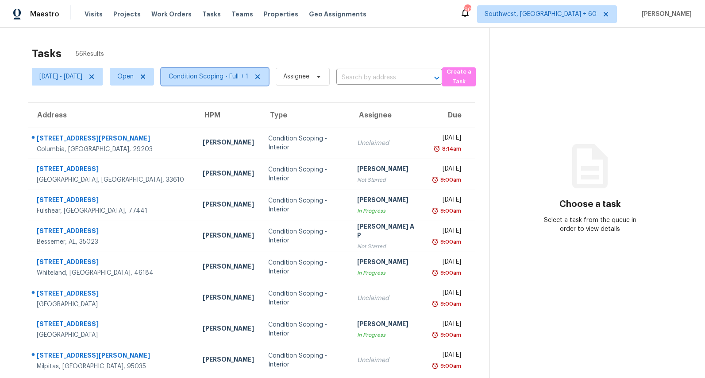
click at [248, 85] on span "Condition Scoping - Full + 1" at bounding box center [215, 77] width 108 height 18
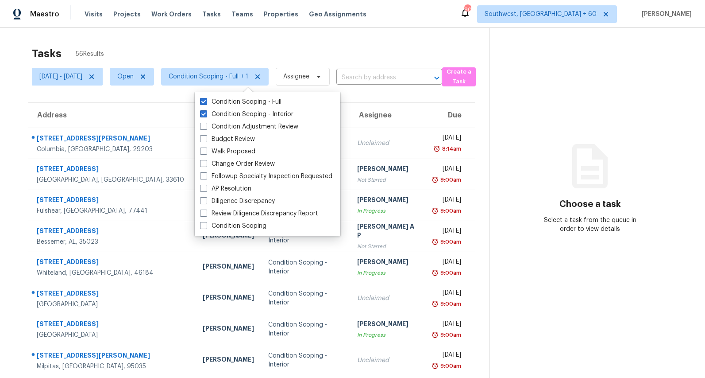
click at [235, 54] on div "Tasks 56 Results" at bounding box center [260, 53] width 457 height 23
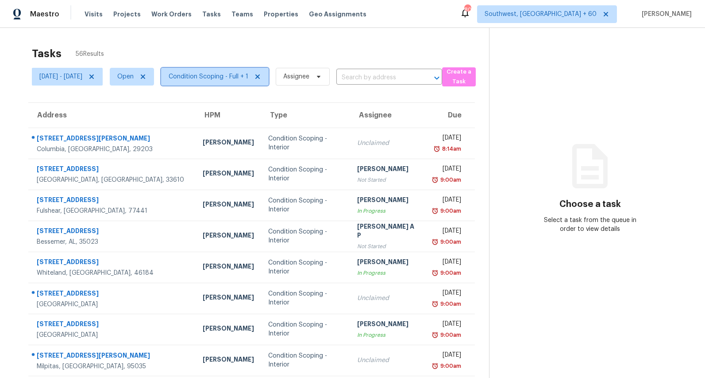
click at [239, 76] on span "Condition Scoping - Full + 1" at bounding box center [209, 76] width 80 height 9
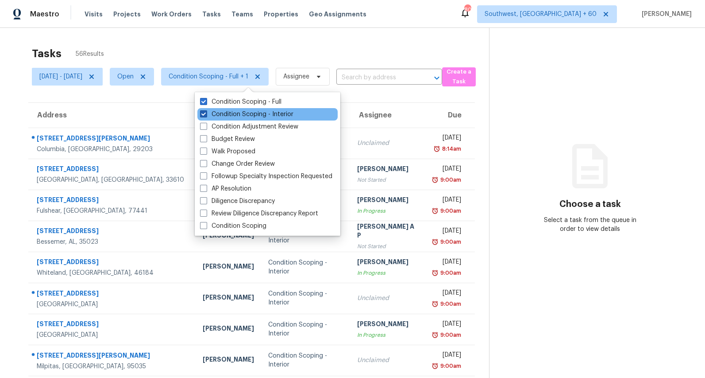
click at [235, 115] on label "Condition Scoping - Interior" at bounding box center [246, 114] width 93 height 9
click at [206, 115] on input "Condition Scoping - Interior" at bounding box center [203, 113] width 6 height 6
checkbox input "false"
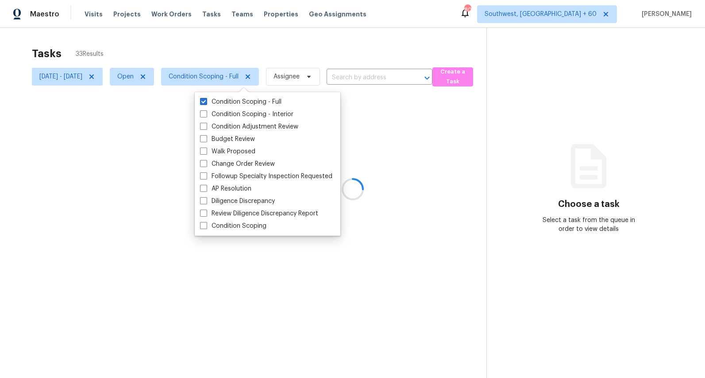
click at [206, 52] on div at bounding box center [352, 189] width 705 height 378
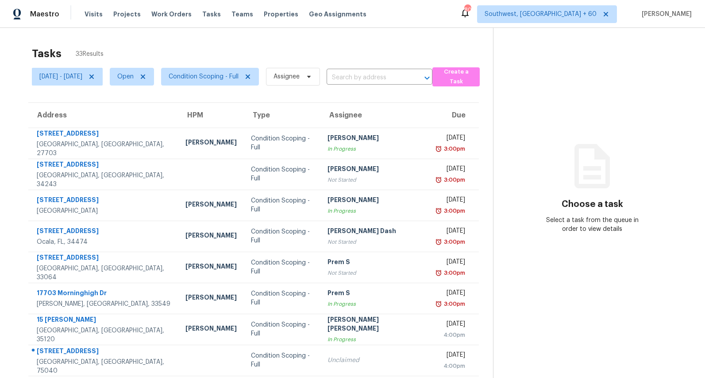
scroll to position [83, 0]
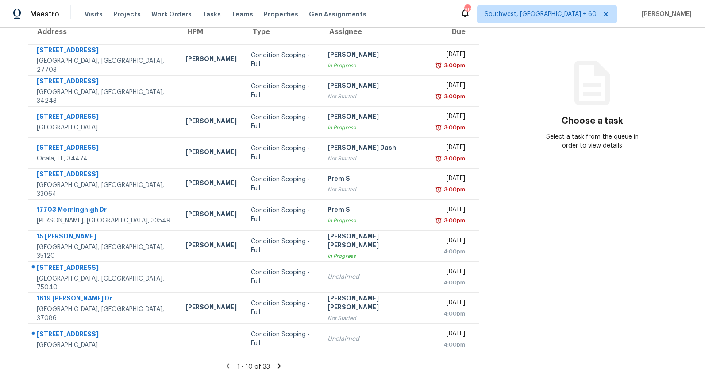
click at [279, 364] on icon at bounding box center [279, 365] width 3 height 5
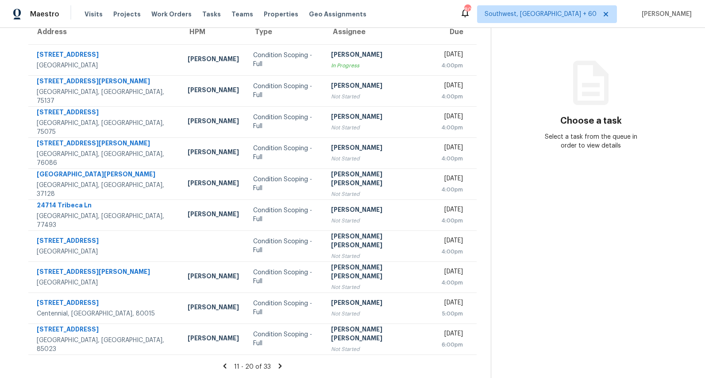
click at [283, 366] on icon at bounding box center [280, 366] width 8 height 8
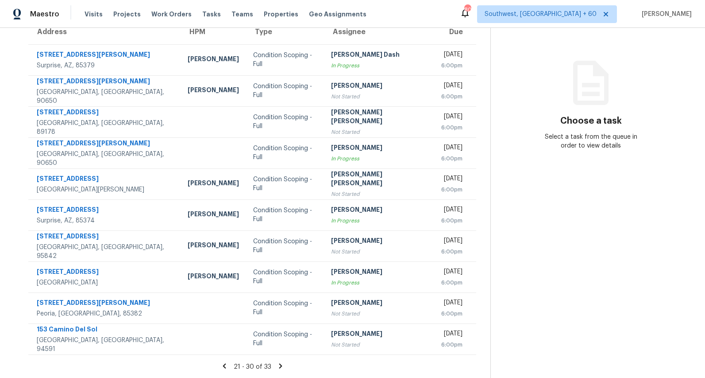
click at [283, 367] on icon at bounding box center [281, 366] width 8 height 8
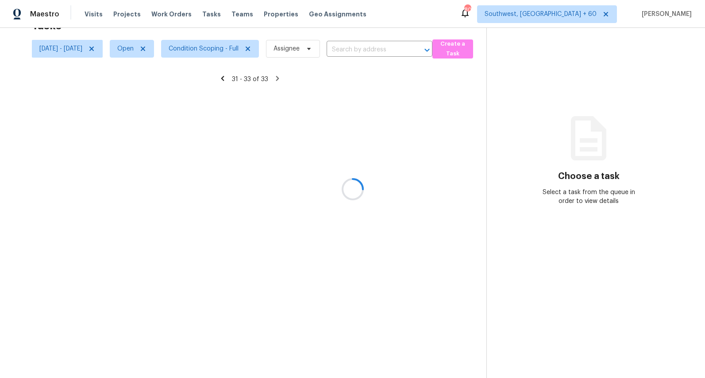
scroll to position [28, 0]
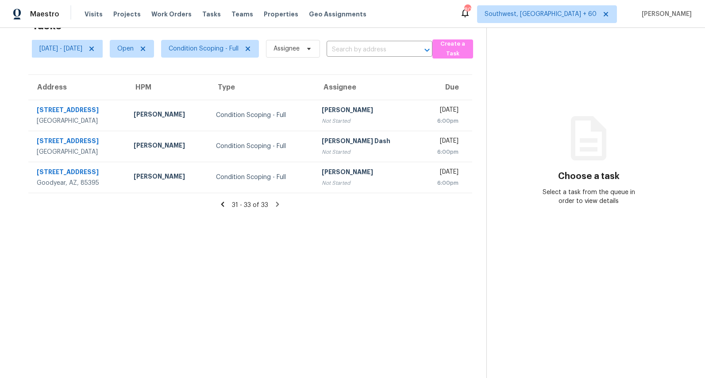
click at [224, 205] on icon at bounding box center [222, 203] width 3 height 5
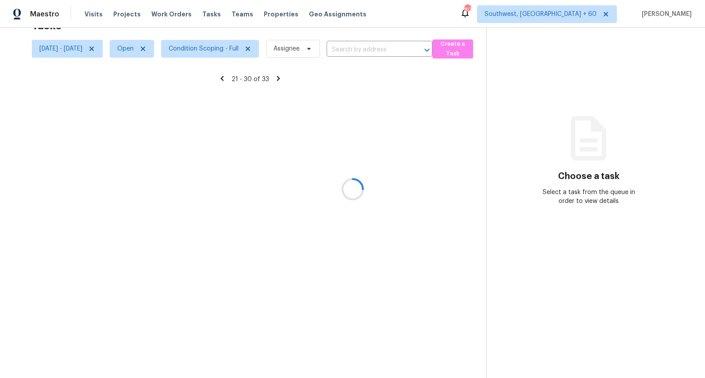
scroll to position [83, 0]
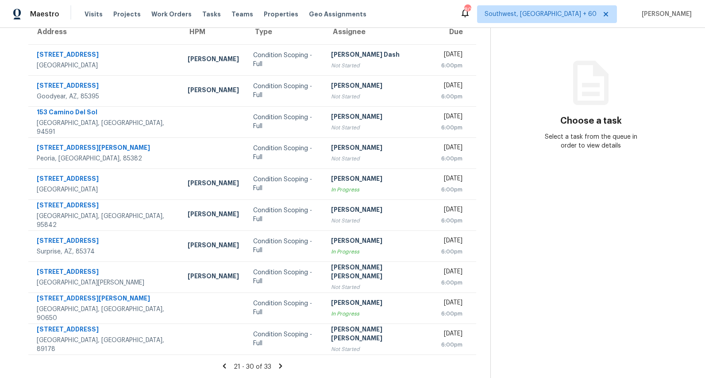
click at [227, 369] on div "21 - 30 of 33" at bounding box center [252, 366] width 476 height 9
click at [228, 368] on icon at bounding box center [225, 366] width 8 height 8
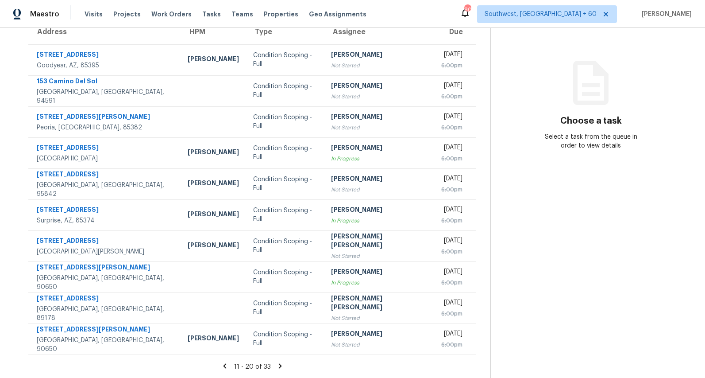
click at [226, 366] on icon at bounding box center [224, 365] width 3 height 5
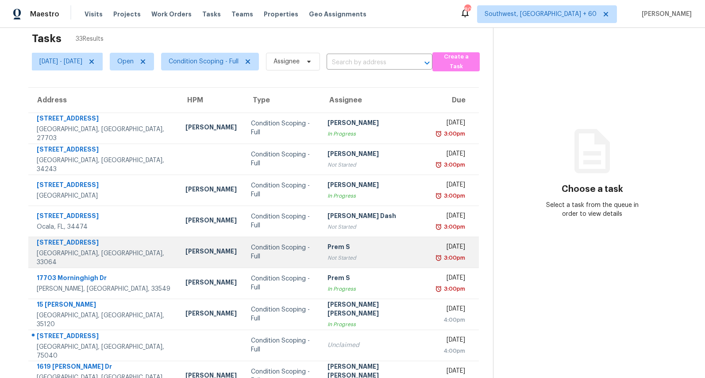
scroll to position [0, 0]
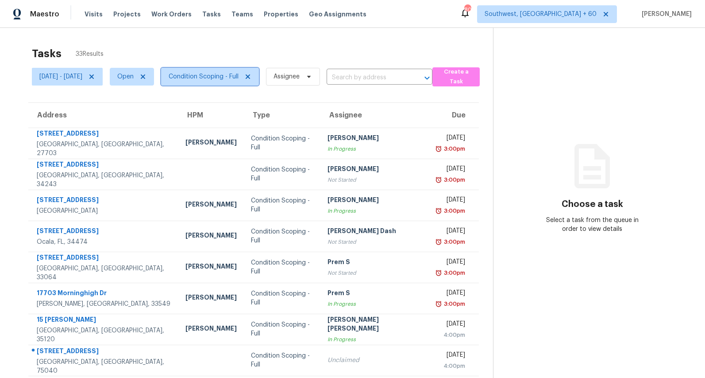
click at [229, 81] on span "Condition Scoping - Full" at bounding box center [210, 77] width 98 height 18
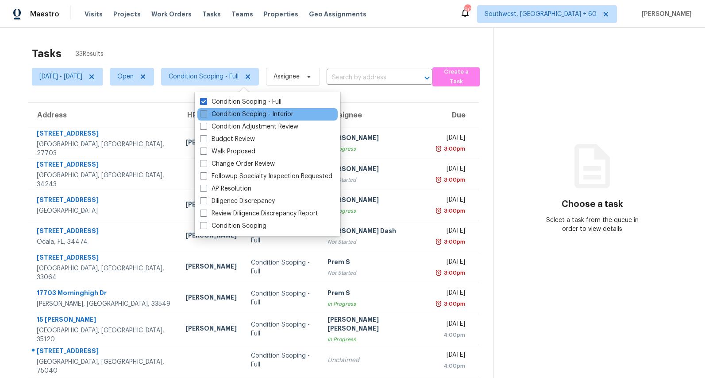
click at [224, 114] on label "Condition Scoping - Interior" at bounding box center [246, 114] width 93 height 9
click at [206, 114] on input "Condition Scoping - Interior" at bounding box center [203, 113] width 6 height 6
checkbox input "true"
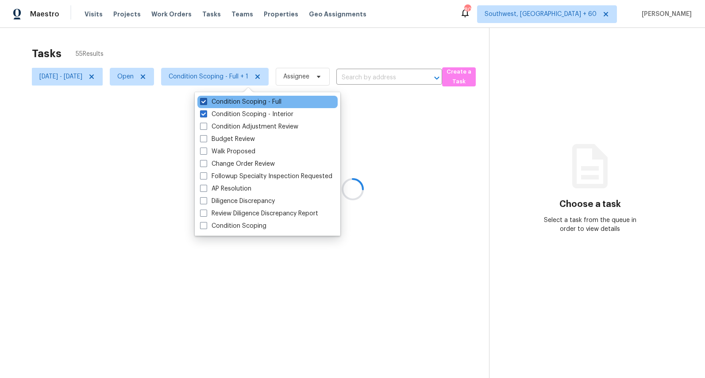
click at [225, 102] on label "Condition Scoping - Full" at bounding box center [240, 101] width 81 height 9
click at [206, 102] on input "Condition Scoping - Full" at bounding box center [203, 100] width 6 height 6
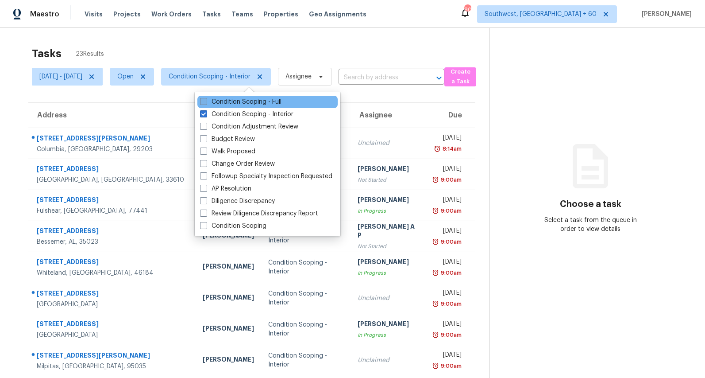
click at [225, 102] on label "Condition Scoping - Full" at bounding box center [240, 101] width 81 height 9
click at [206, 102] on input "Condition Scoping - Full" at bounding box center [203, 100] width 6 height 6
checkbox input "true"
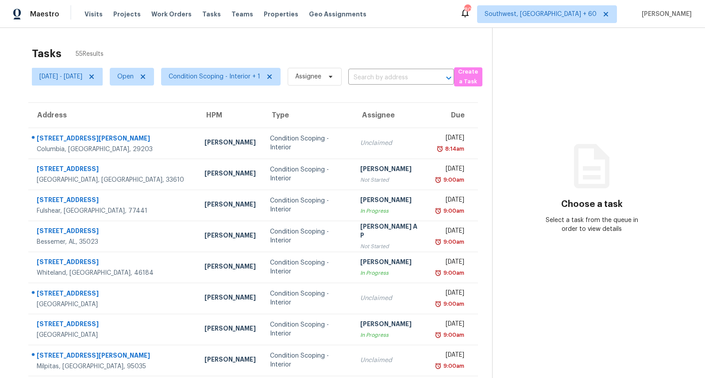
click at [186, 46] on div "Tasks 55 Results" at bounding box center [262, 53] width 461 height 23
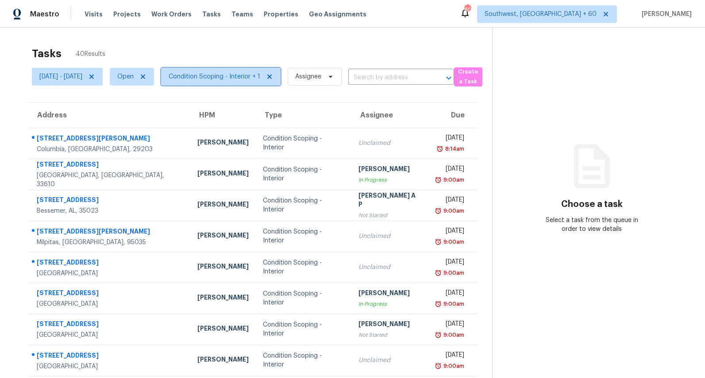
click at [236, 74] on span "Condition Scoping - Interior + 1" at bounding box center [215, 76] width 92 height 9
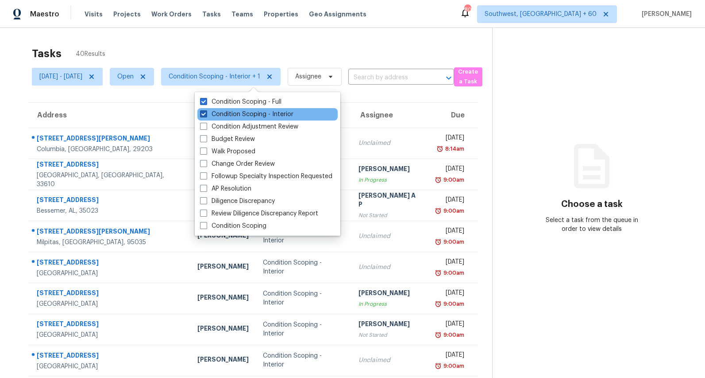
click at [221, 116] on label "Condition Scoping - Interior" at bounding box center [246, 114] width 93 height 9
click at [206, 116] on input "Condition Scoping - Interior" at bounding box center [203, 113] width 6 height 6
checkbox input "false"
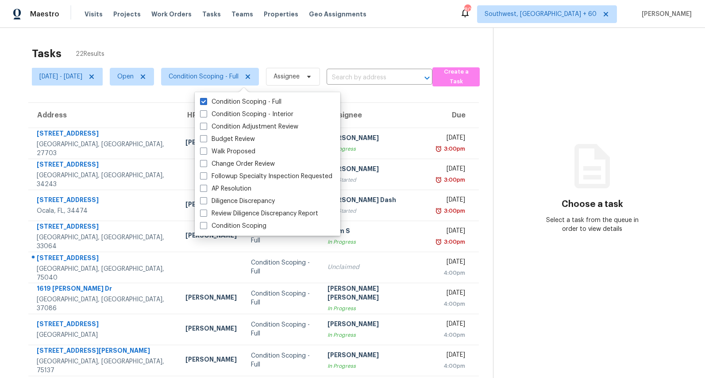
click at [207, 46] on div "Tasks 22 Results" at bounding box center [262, 53] width 461 height 23
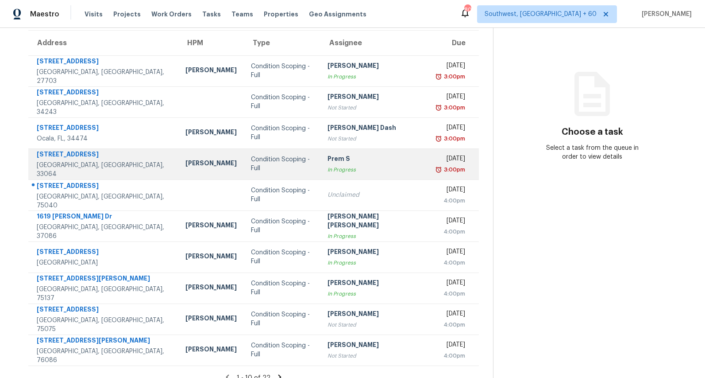
scroll to position [83, 0]
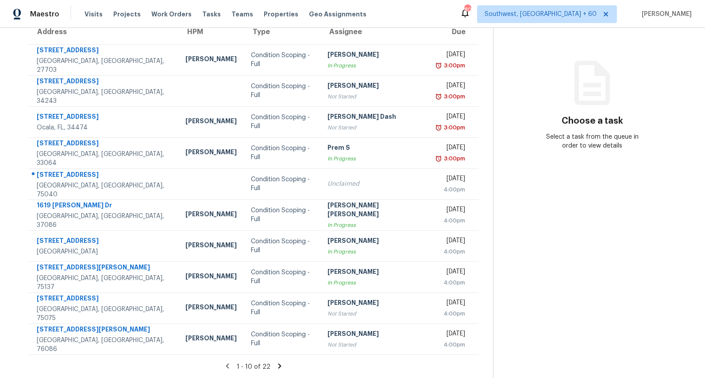
click at [279, 364] on icon at bounding box center [280, 365] width 3 height 5
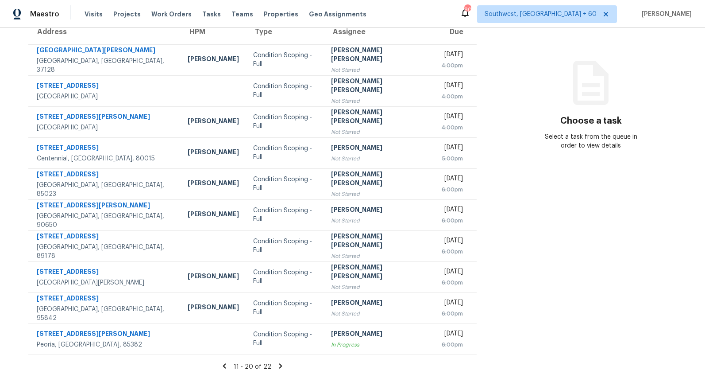
click at [281, 366] on icon at bounding box center [280, 365] width 3 height 5
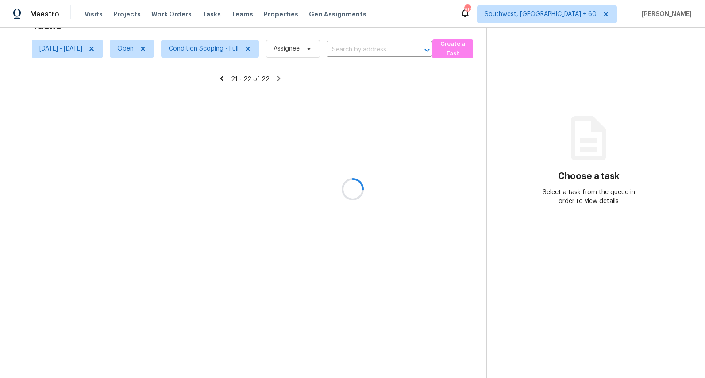
scroll to position [28, 0]
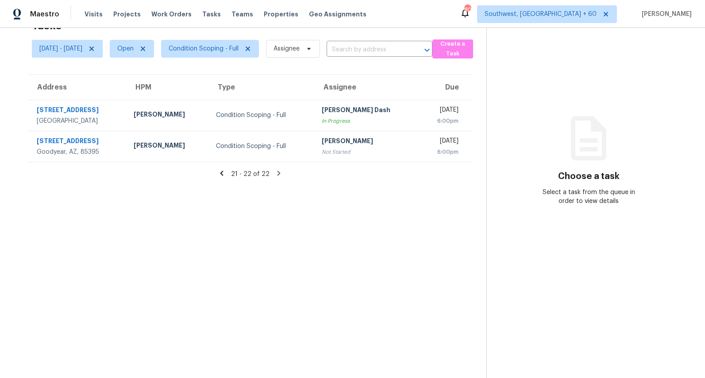
click at [223, 174] on icon at bounding box center [221, 172] width 3 height 5
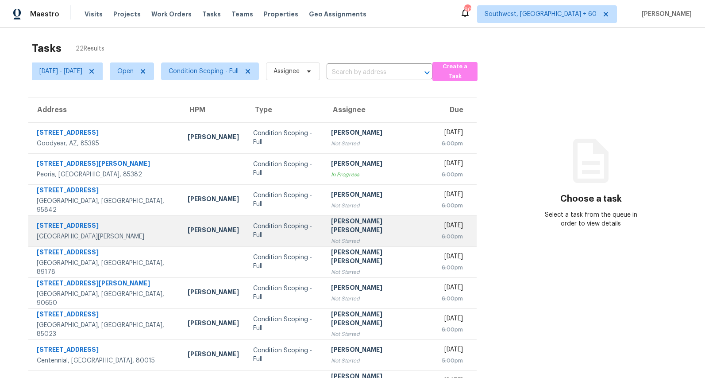
scroll to position [0, 0]
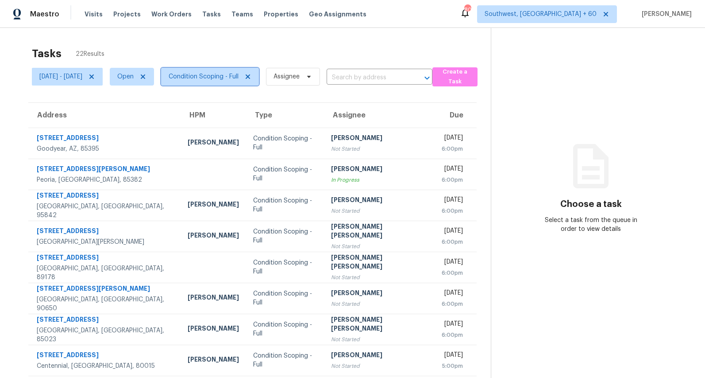
click at [235, 81] on span "Condition Scoping - Full" at bounding box center [204, 76] width 70 height 9
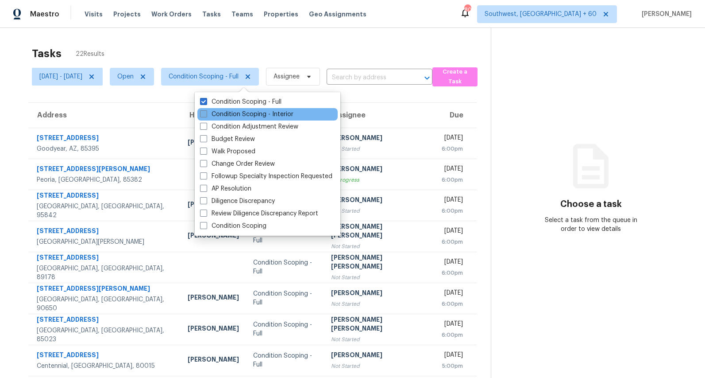
click at [229, 115] on label "Condition Scoping - Interior" at bounding box center [246, 114] width 93 height 9
click at [206, 115] on input "Condition Scoping - Interior" at bounding box center [203, 113] width 6 height 6
checkbox input "true"
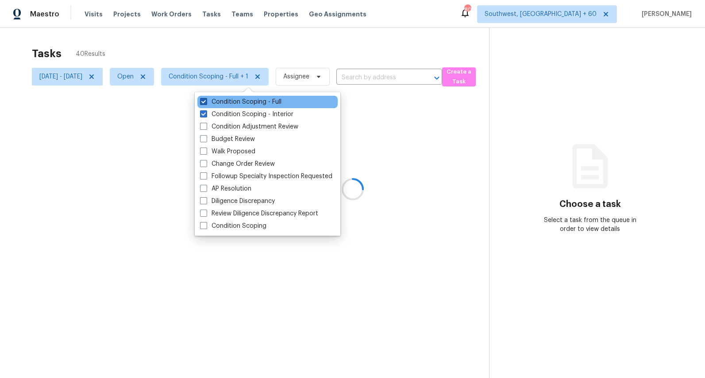
click at [226, 104] on label "Condition Scoping - Full" at bounding box center [240, 101] width 81 height 9
click at [206, 103] on input "Condition Scoping - Full" at bounding box center [203, 100] width 6 height 6
checkbox input "false"
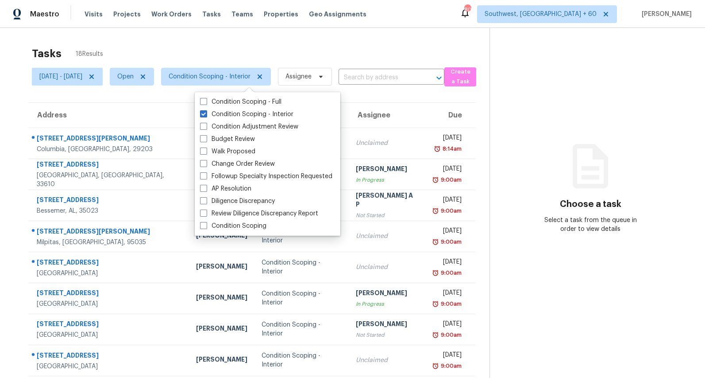
click at [211, 47] on div "Tasks 18 Results" at bounding box center [261, 53] width 458 height 23
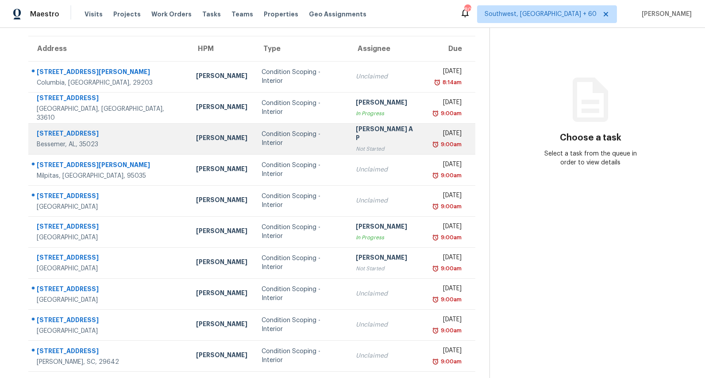
scroll to position [83, 0]
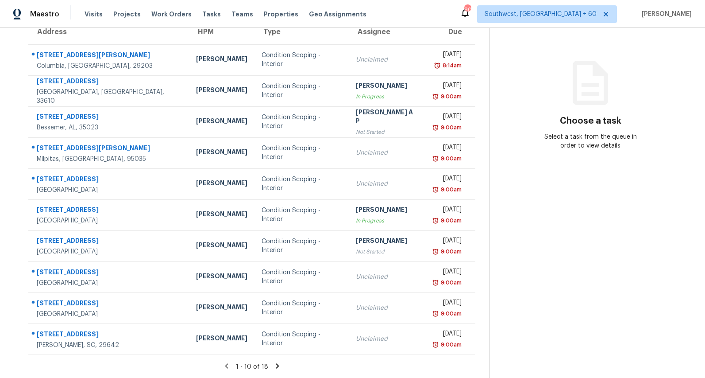
click at [279, 364] on icon at bounding box center [277, 365] width 3 height 5
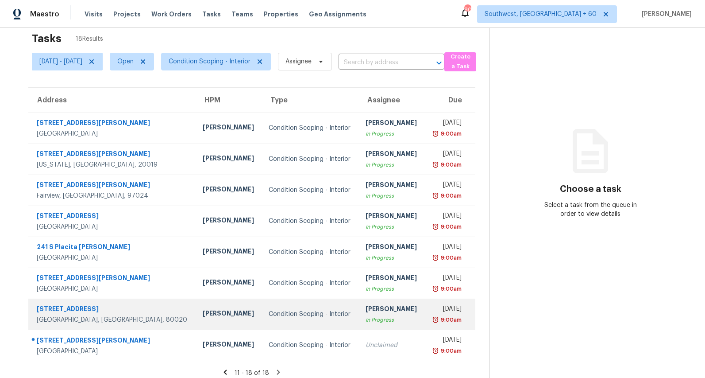
scroll to position [28, 0]
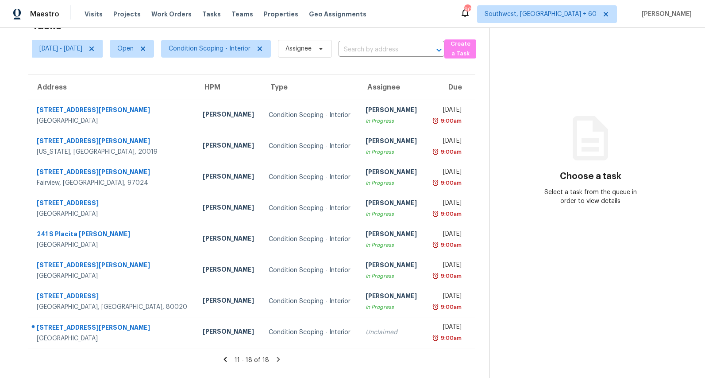
click at [229, 359] on icon at bounding box center [225, 359] width 8 height 8
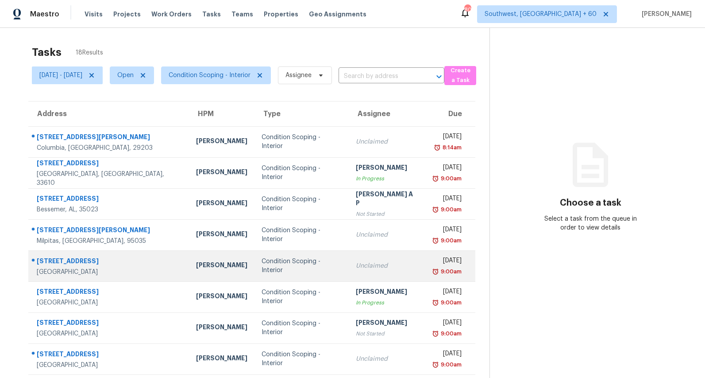
scroll to position [0, 0]
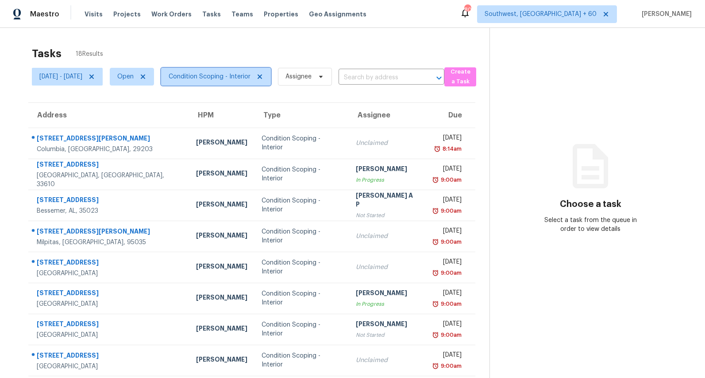
click at [232, 77] on span "Condition Scoping - Interior" at bounding box center [210, 76] width 82 height 9
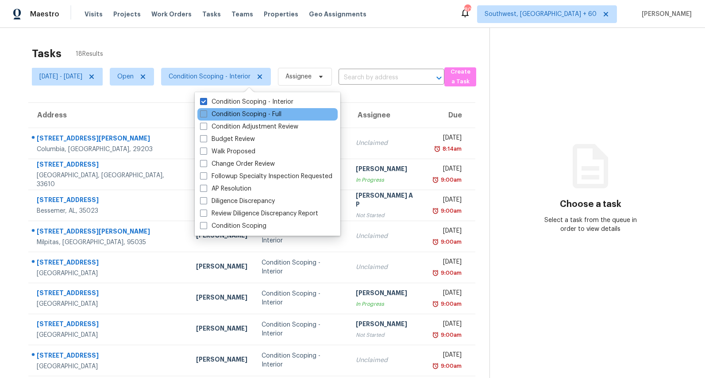
click at [231, 115] on label "Condition Scoping - Full" at bounding box center [240, 114] width 81 height 9
click at [206, 115] on input "Condition Scoping - Full" at bounding box center [203, 113] width 6 height 6
checkbox input "true"
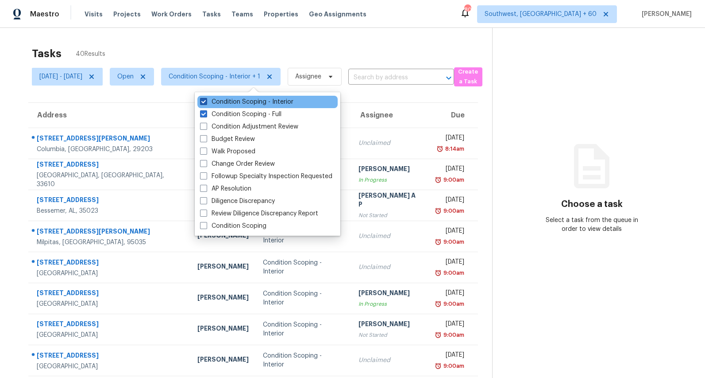
click at [233, 106] on label "Condition Scoping - Interior" at bounding box center [246, 101] width 93 height 9
click at [206, 103] on input "Condition Scoping - Interior" at bounding box center [203, 100] width 6 height 6
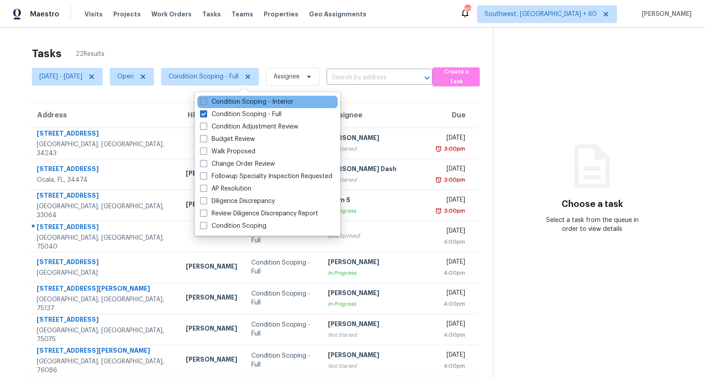
click at [219, 104] on label "Condition Scoping - Interior" at bounding box center [246, 101] width 93 height 9
click at [206, 103] on input "Condition Scoping - Interior" at bounding box center [203, 100] width 6 height 6
checkbox input "true"
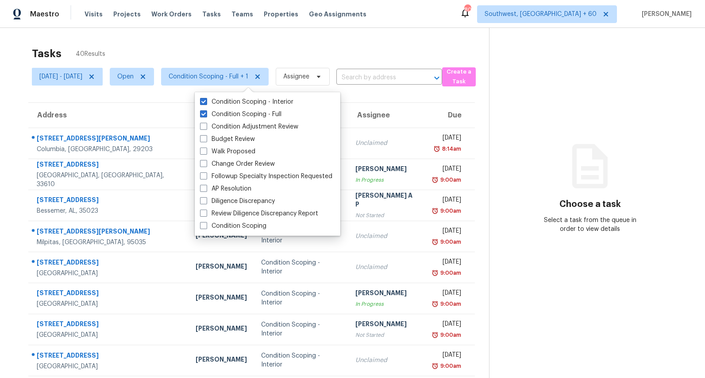
click at [176, 41] on div "Tasks 40 Results Mon, Aug 18 - Mon, Aug 18 Open Condition Scoping - Full + 1 As…" at bounding box center [352, 244] width 705 height 433
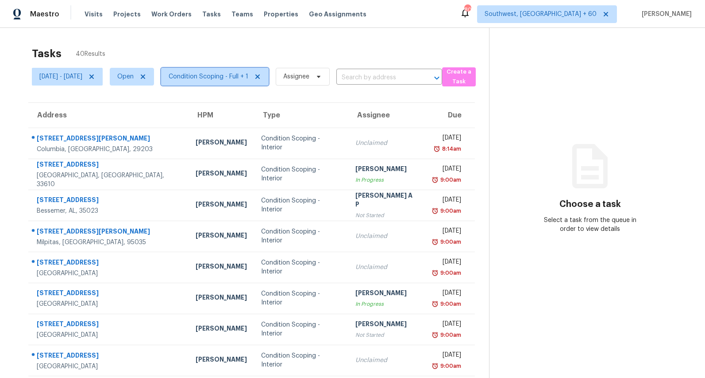
click at [233, 81] on span "Condition Scoping - Full + 1" at bounding box center [215, 77] width 108 height 18
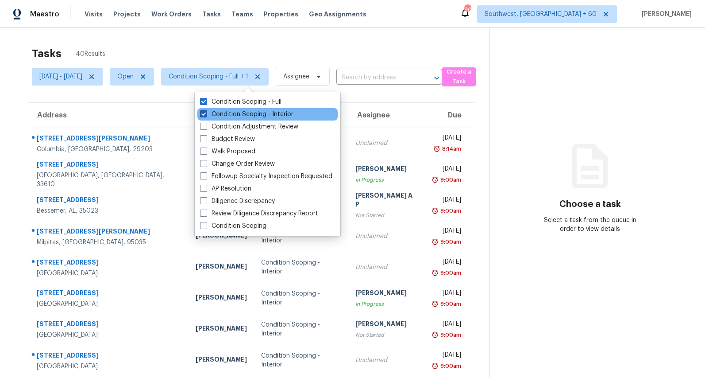
click at [233, 112] on label "Condition Scoping - Interior" at bounding box center [246, 114] width 93 height 9
click at [206, 112] on input "Condition Scoping - Interior" at bounding box center [203, 113] width 6 height 6
checkbox input "false"
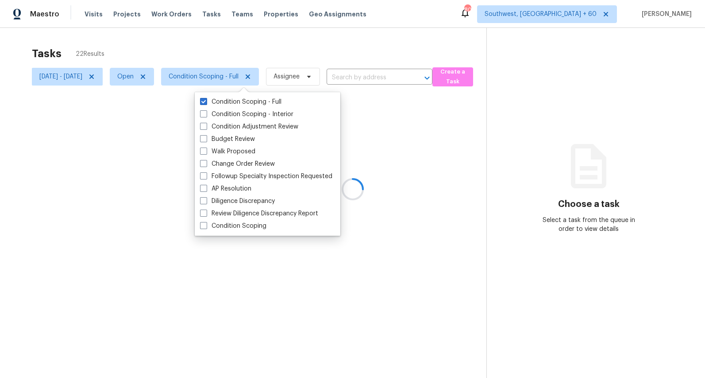
click at [213, 46] on div at bounding box center [352, 189] width 705 height 378
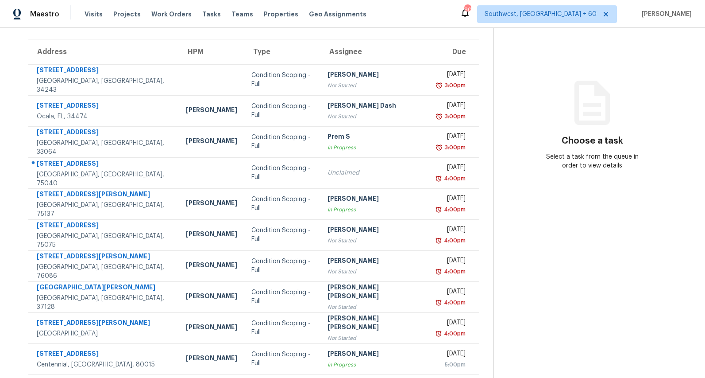
scroll to position [83, 0]
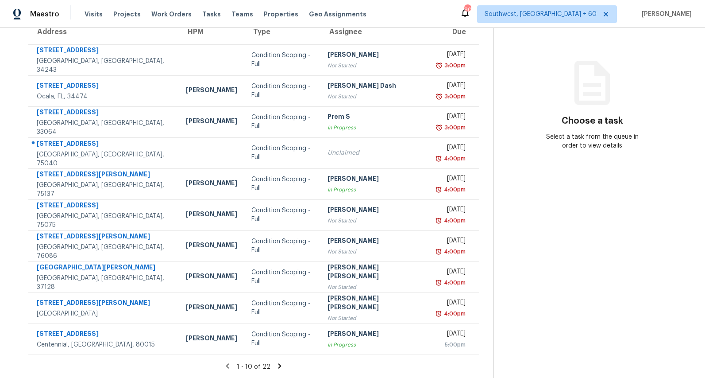
click at [280, 366] on icon at bounding box center [280, 365] width 3 height 5
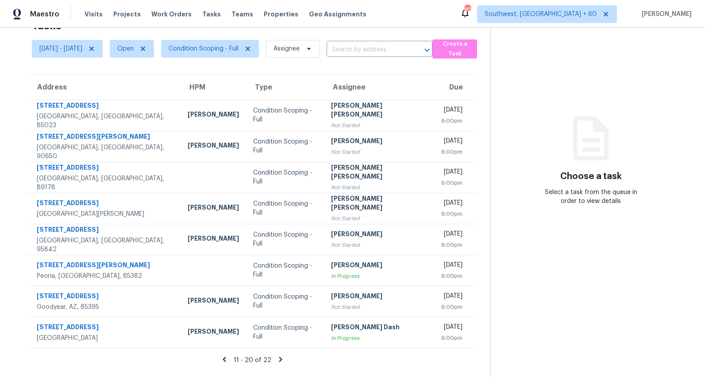
scroll to position [0, 0]
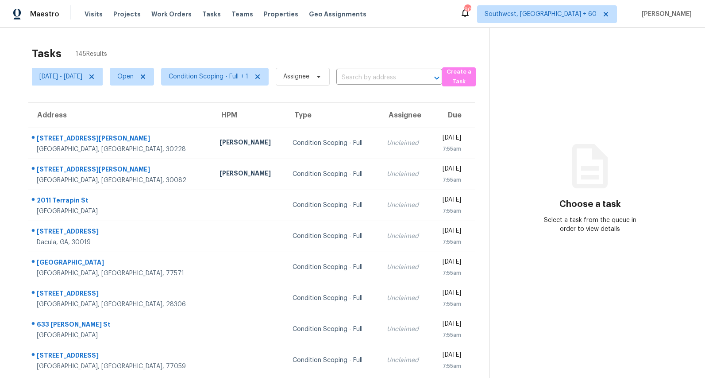
click at [174, 36] on div "Tasks 145 Results [DATE] - [DATE] Open Condition Scoping - Full + 1 Assignee ​ …" at bounding box center [352, 244] width 705 height 433
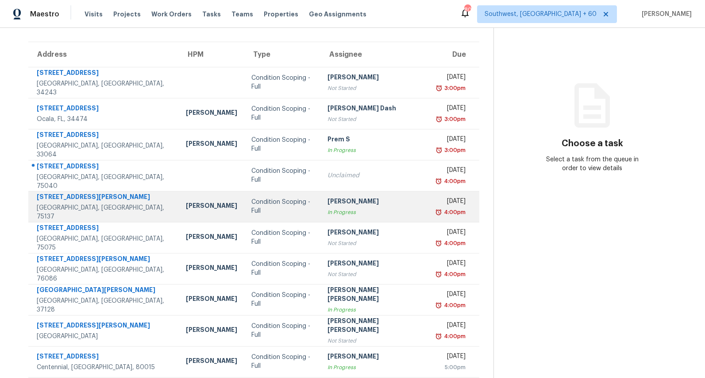
scroll to position [83, 0]
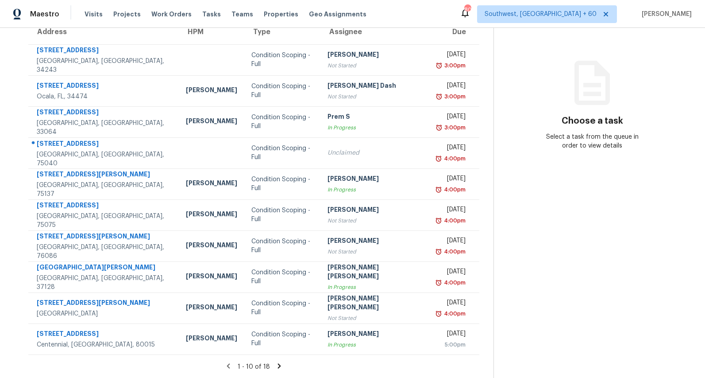
click at [281, 363] on icon at bounding box center [279, 366] width 8 height 8
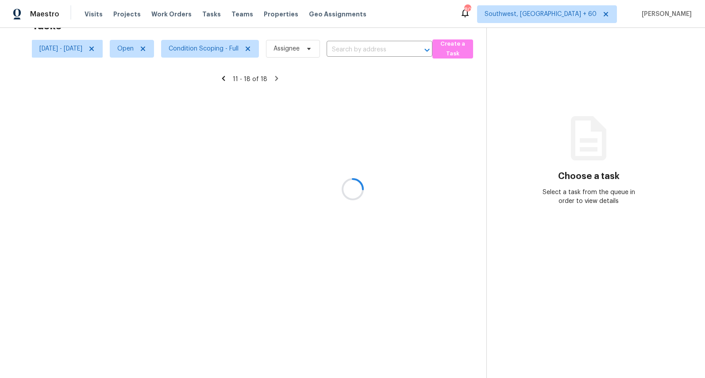
scroll to position [28, 0]
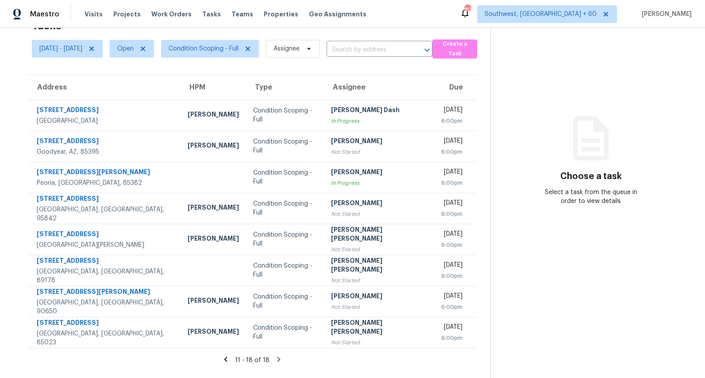
click at [230, 360] on icon at bounding box center [226, 359] width 8 height 8
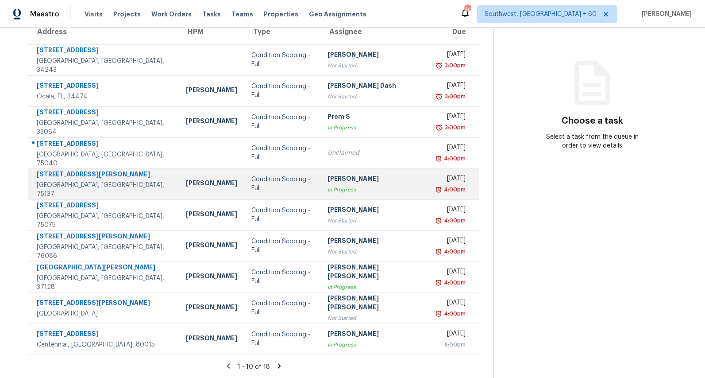
scroll to position [0, 0]
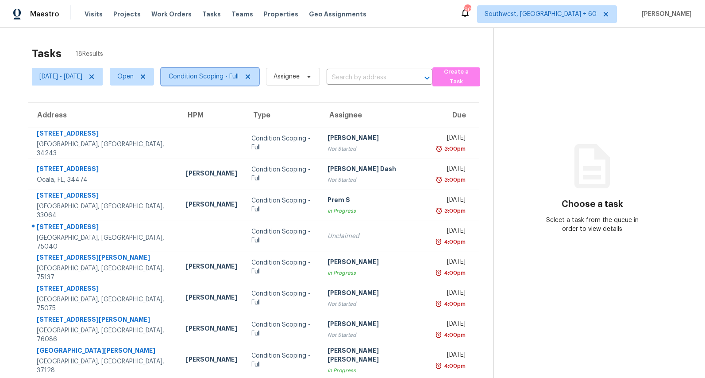
click at [234, 79] on span "Condition Scoping - Full" at bounding box center [204, 76] width 70 height 9
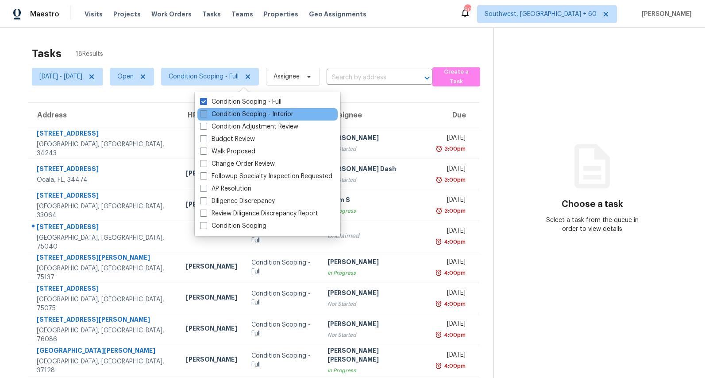
click at [228, 111] on label "Condition Scoping - Interior" at bounding box center [246, 114] width 93 height 9
click at [206, 111] on input "Condition Scoping - Interior" at bounding box center [203, 113] width 6 height 6
checkbox input "true"
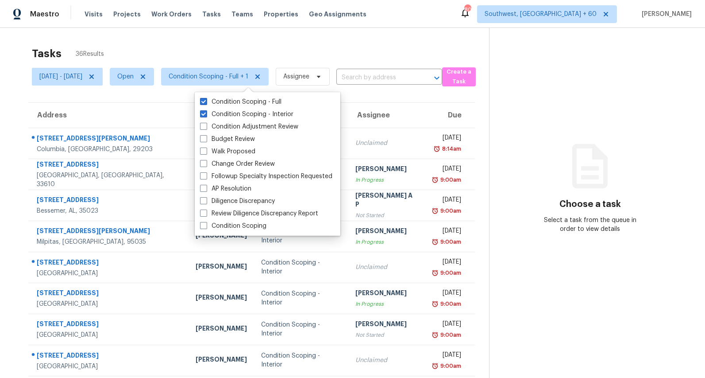
click at [210, 48] on div "Tasks 36 Results" at bounding box center [260, 53] width 457 height 23
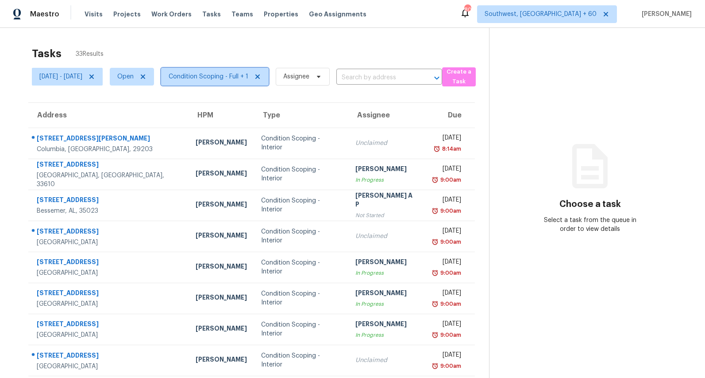
click at [224, 77] on span "Condition Scoping - Full + 1" at bounding box center [209, 76] width 80 height 9
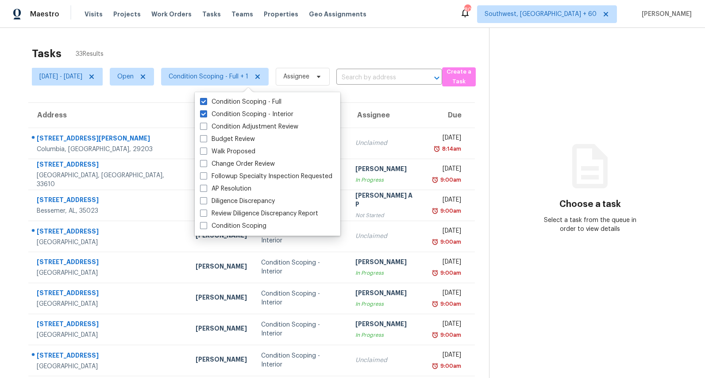
click at [214, 43] on div "Tasks 33 Results" at bounding box center [260, 53] width 457 height 23
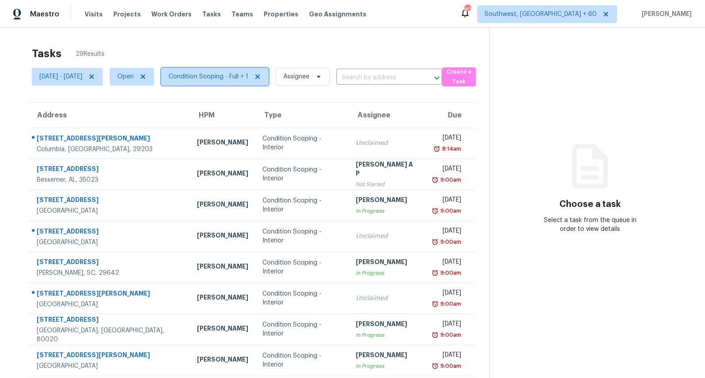
click at [236, 77] on span "Condition Scoping - Full + 1" at bounding box center [209, 76] width 80 height 9
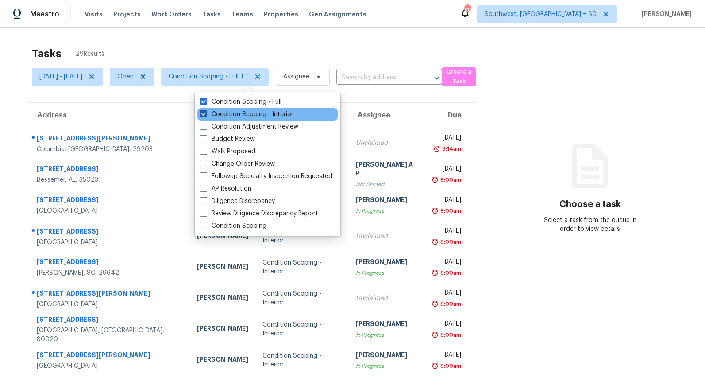
click at [236, 113] on label "Condition Scoping - Interior" at bounding box center [246, 114] width 93 height 9
click at [206, 113] on input "Condition Scoping - Interior" at bounding box center [203, 113] width 6 height 6
checkbox input "false"
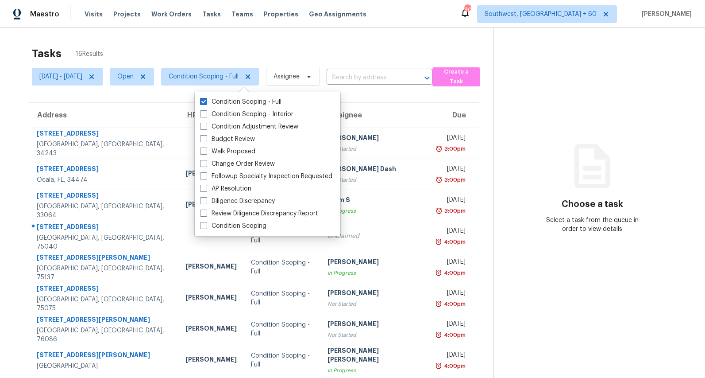
click at [227, 50] on div "Tasks 16 Results" at bounding box center [263, 53] width 462 height 23
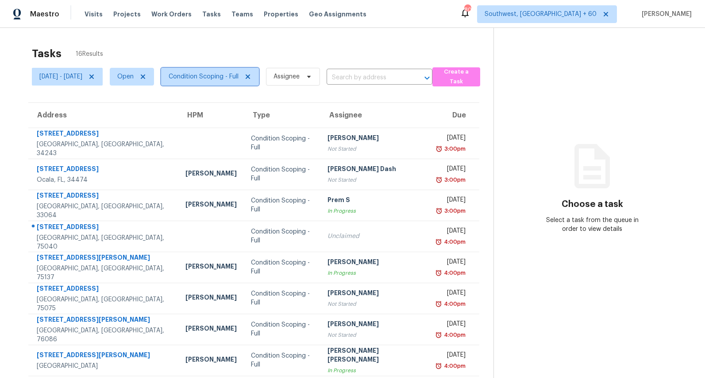
click at [232, 77] on span "Condition Scoping - Full" at bounding box center [204, 76] width 70 height 9
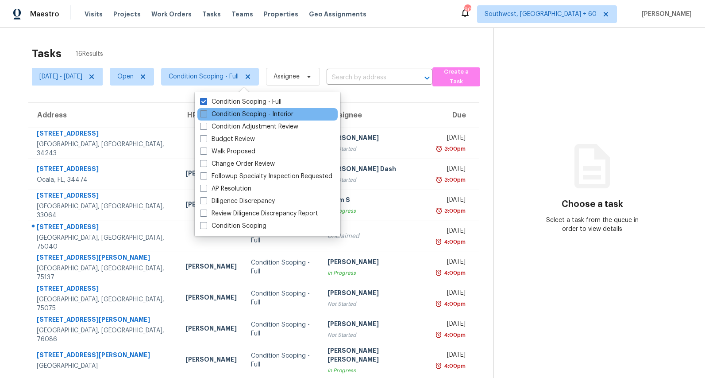
click at [228, 113] on label "Condition Scoping - Interior" at bounding box center [246, 114] width 93 height 9
click at [206, 113] on input "Condition Scoping - Interior" at bounding box center [203, 113] width 6 height 6
checkbox input "true"
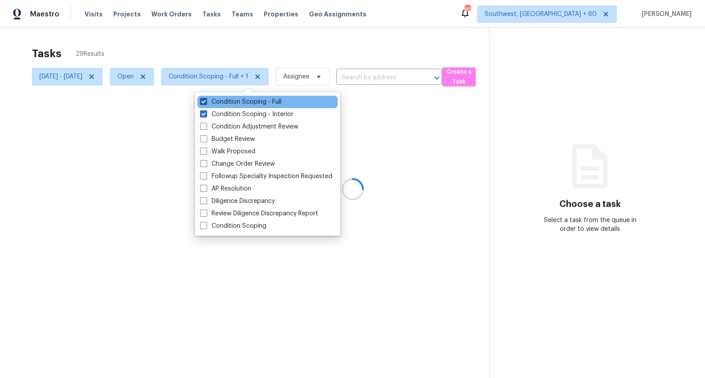
click at [226, 100] on label "Condition Scoping - Full" at bounding box center [240, 101] width 81 height 9
click at [206, 100] on input "Condition Scoping - Full" at bounding box center [203, 100] width 6 height 6
checkbox input "false"
click at [201, 46] on div "Tasks 13 Results" at bounding box center [261, 53] width 458 height 23
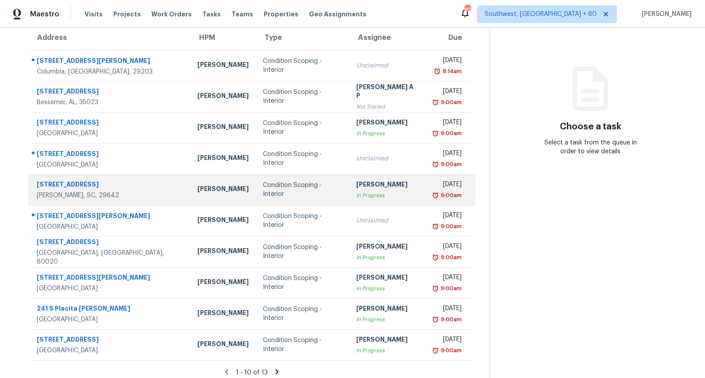
scroll to position [83, 0]
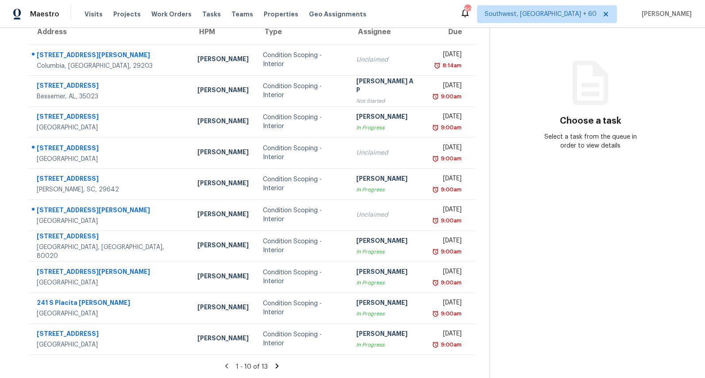
click at [281, 366] on icon at bounding box center [277, 366] width 8 height 8
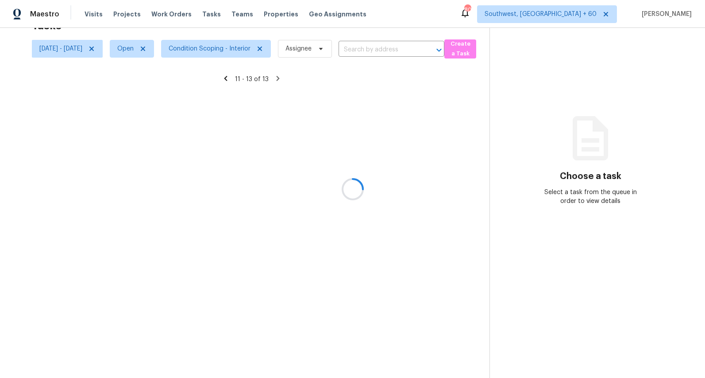
scroll to position [28, 0]
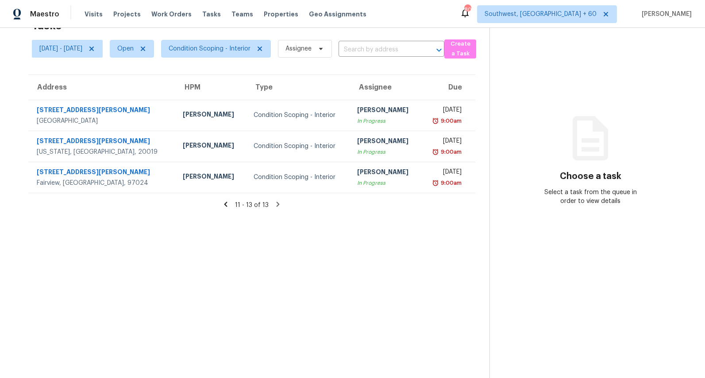
click at [228, 205] on icon at bounding box center [225, 203] width 3 height 5
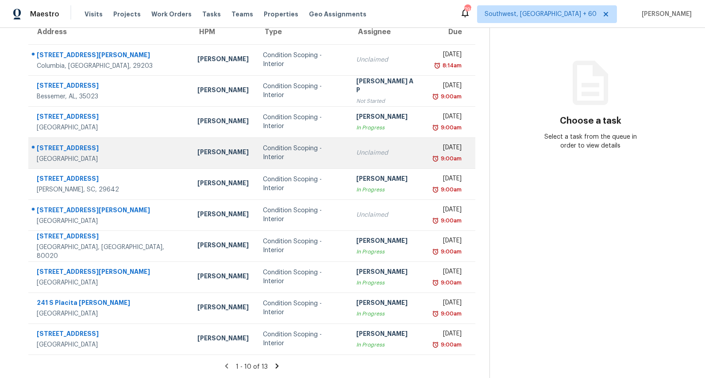
scroll to position [0, 0]
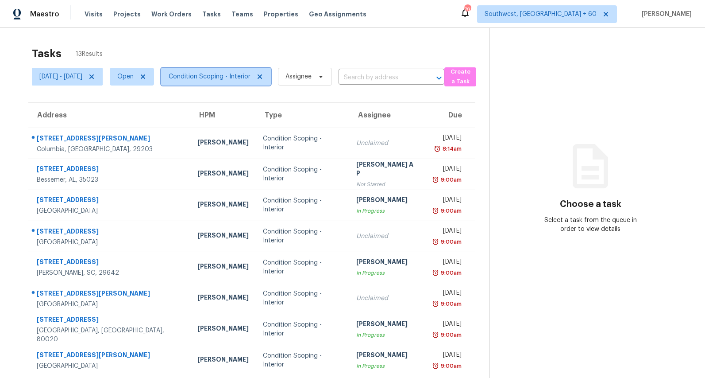
click at [217, 77] on span "Condition Scoping - Interior" at bounding box center [210, 76] width 82 height 9
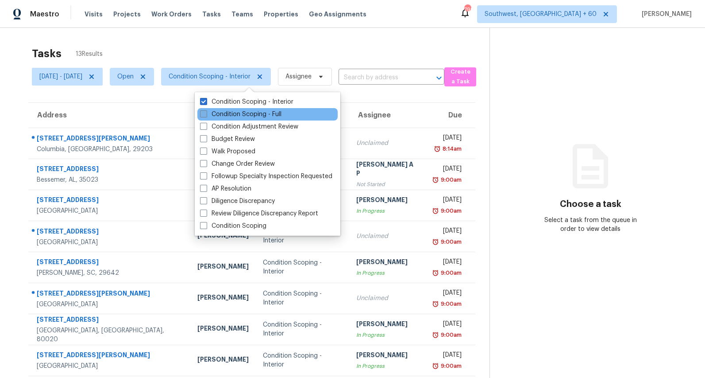
click at [217, 116] on label "Condition Scoping - Full" at bounding box center [240, 114] width 81 height 9
click at [206, 116] on input "Condition Scoping - Full" at bounding box center [203, 113] width 6 height 6
checkbox input "true"
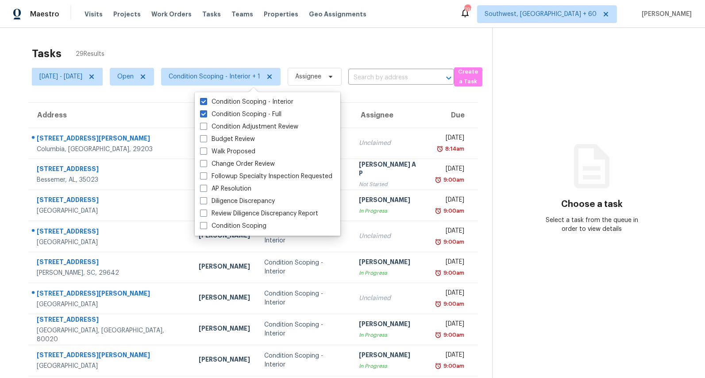
click at [153, 48] on div "Tasks 29 Results" at bounding box center [262, 53] width 461 height 23
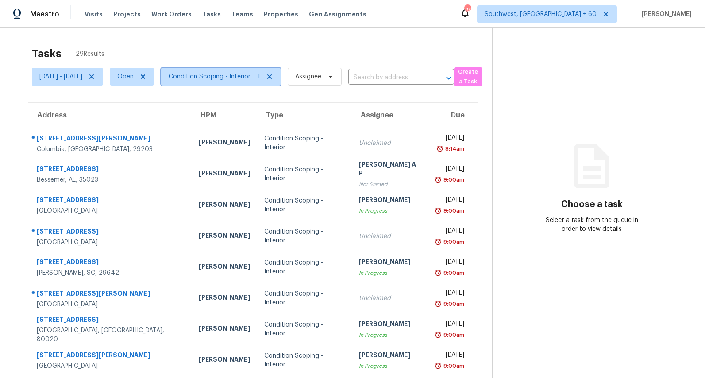
click at [225, 76] on span "Condition Scoping - Interior + 1" at bounding box center [215, 76] width 92 height 9
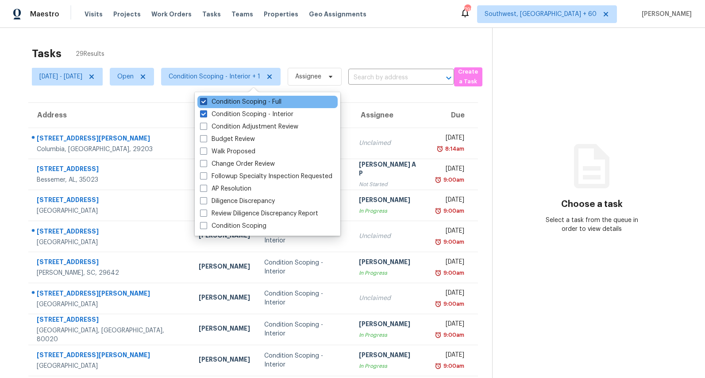
click at [231, 105] on label "Condition Scoping - Full" at bounding box center [240, 101] width 81 height 9
click at [206, 103] on input "Condition Scoping - Full" at bounding box center [203, 100] width 6 height 6
checkbox input "false"
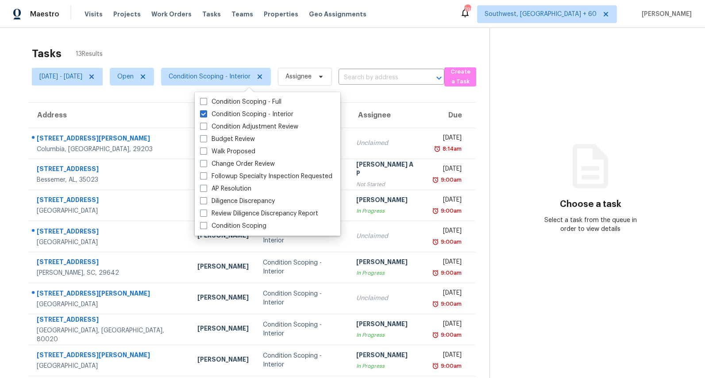
click at [240, 39] on div "Tasks 13 Results Mon, Aug 18 - Mon, Aug 18 Open Condition Scoping - Interior As…" at bounding box center [352, 244] width 705 height 433
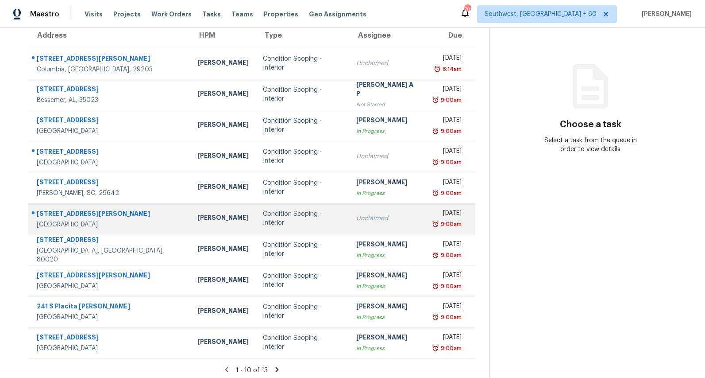
scroll to position [83, 0]
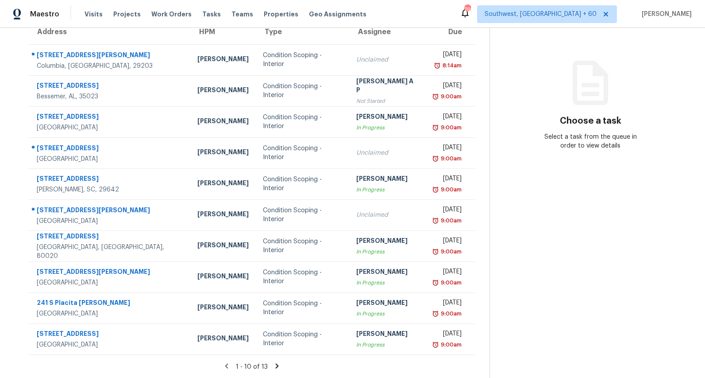
click at [278, 365] on icon at bounding box center [277, 366] width 8 height 8
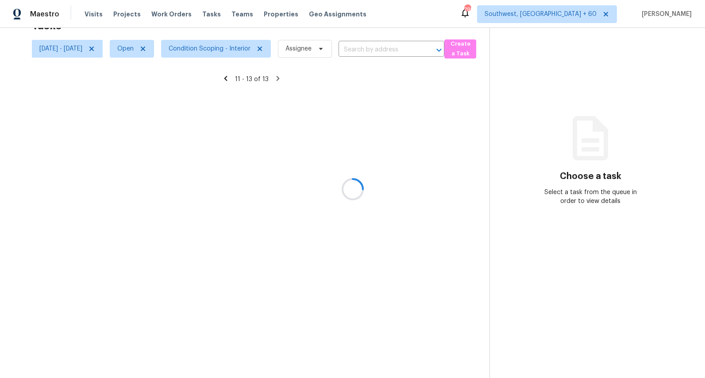
scroll to position [28, 0]
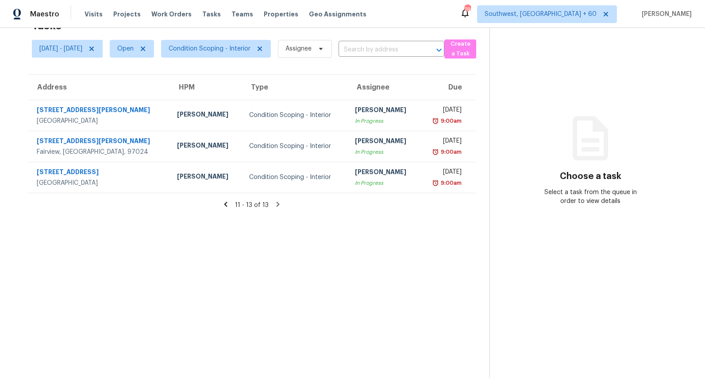
click at [229, 202] on icon at bounding box center [226, 204] width 8 height 8
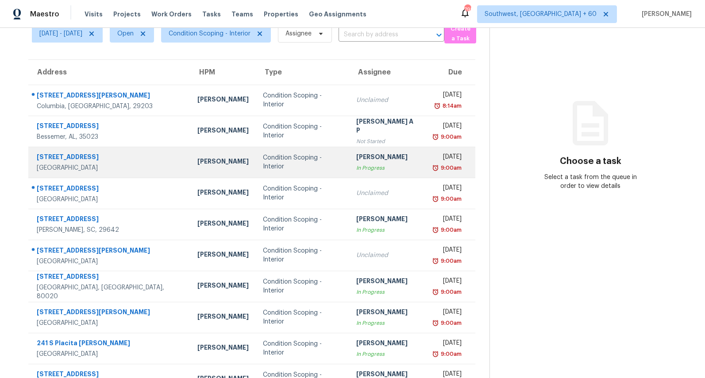
scroll to position [0, 0]
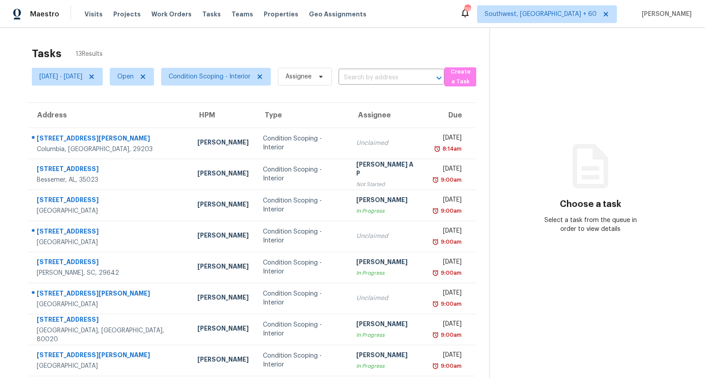
click at [138, 41] on div "Tasks 13 Results Mon, Aug 18 - Mon, Aug 18 Open Condition Scoping - Interior As…" at bounding box center [352, 244] width 705 height 433
click at [233, 78] on span "Condition Scoping - Interior" at bounding box center [210, 76] width 82 height 9
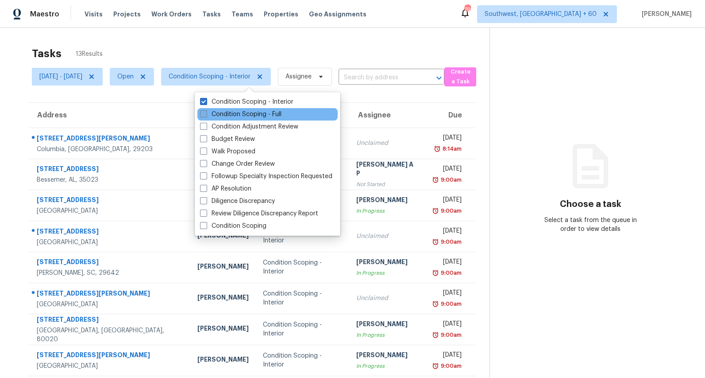
click at [228, 113] on label "Condition Scoping - Full" at bounding box center [240, 114] width 81 height 9
click at [206, 113] on input "Condition Scoping - Full" at bounding box center [203, 113] width 6 height 6
checkbox input "true"
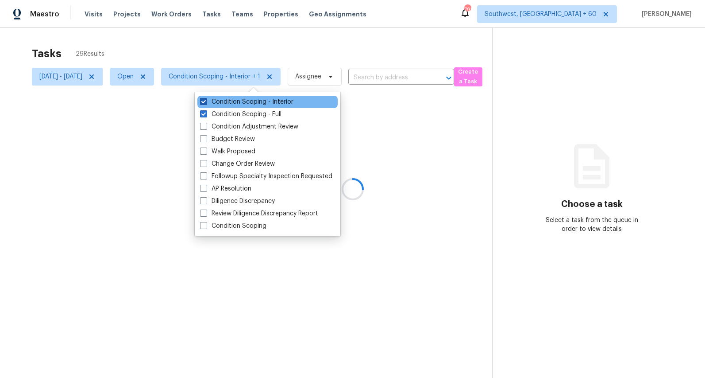
click at [227, 101] on label "Condition Scoping - Interior" at bounding box center [246, 101] width 93 height 9
click at [206, 101] on input "Condition Scoping - Interior" at bounding box center [203, 100] width 6 height 6
checkbox input "false"
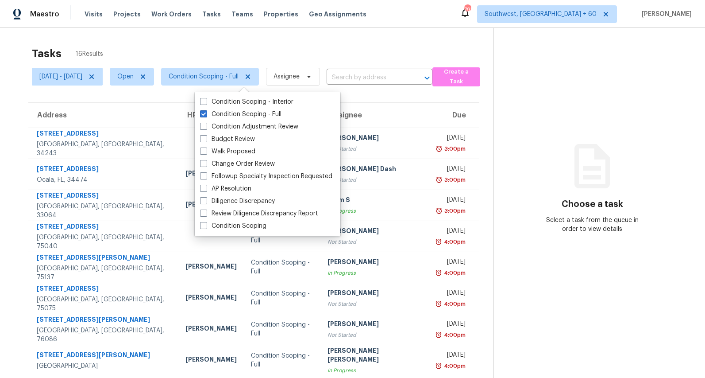
click at [207, 51] on div "Tasks 16 Results" at bounding box center [263, 53] width 462 height 23
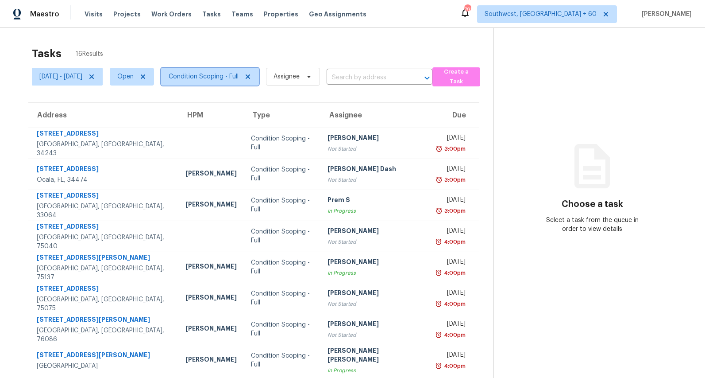
click at [225, 77] on span "Condition Scoping - Full" at bounding box center [204, 76] width 70 height 9
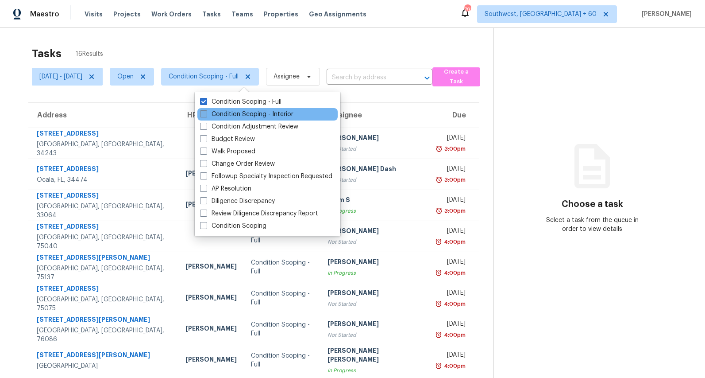
click at [222, 114] on label "Condition Scoping - Interior" at bounding box center [246, 114] width 93 height 9
click at [206, 114] on input "Condition Scoping - Interior" at bounding box center [203, 113] width 6 height 6
checkbox input "true"
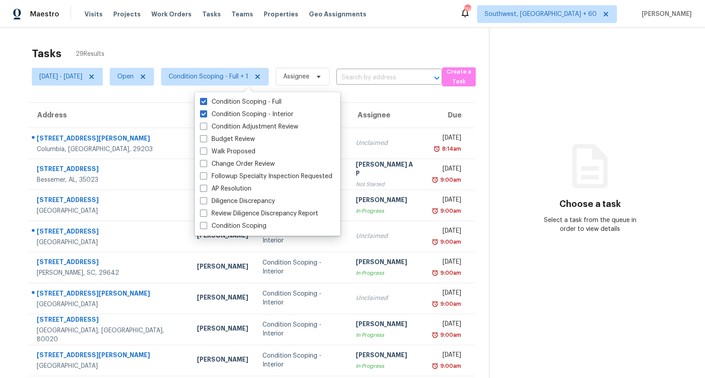
click at [163, 51] on div "Tasks 29 Results" at bounding box center [260, 53] width 457 height 23
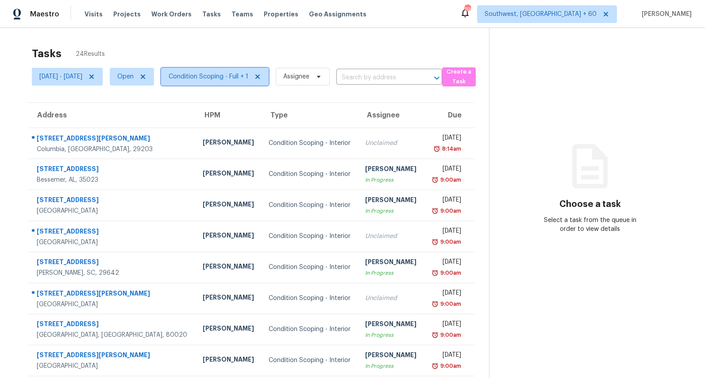
click at [240, 77] on span "Condition Scoping - Full + 1" at bounding box center [209, 76] width 80 height 9
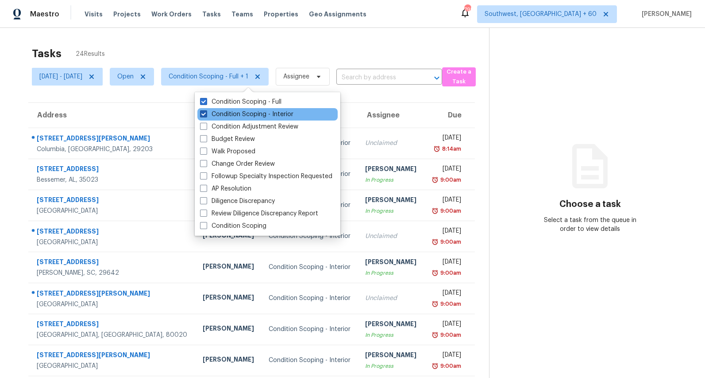
click at [228, 113] on label "Condition Scoping - Interior" at bounding box center [246, 114] width 93 height 9
click at [206, 113] on input "Condition Scoping - Interior" at bounding box center [203, 113] width 6 height 6
checkbox input "false"
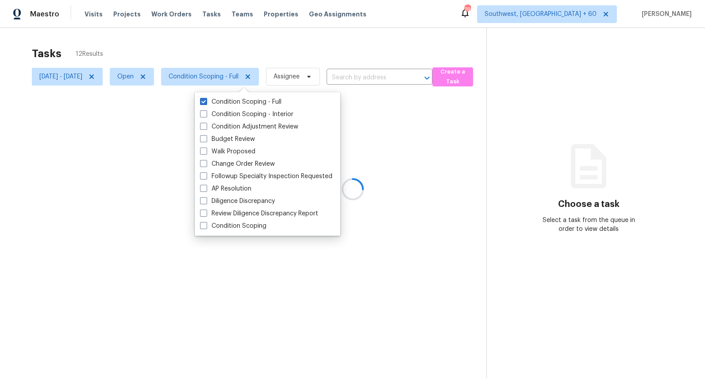
click at [188, 35] on div at bounding box center [352, 189] width 705 height 378
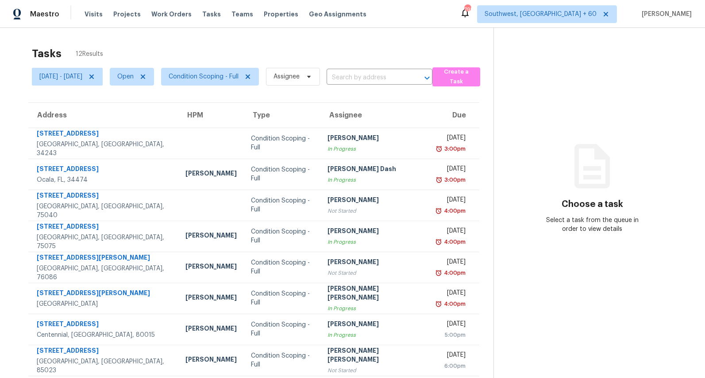
click at [206, 35] on div "Tasks 12 Results [DATE] - [DATE] Open Condition Scoping - Full Assignee ​ Creat…" at bounding box center [352, 244] width 705 height 433
click at [220, 80] on span "Condition Scoping - Full" at bounding box center [204, 76] width 70 height 9
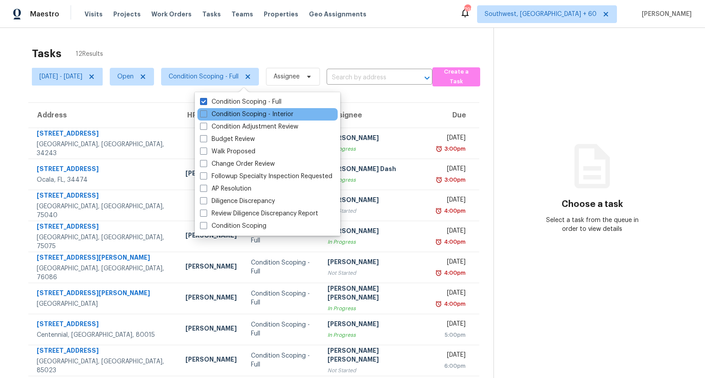
click at [219, 109] on div "Condition Scoping - Interior" at bounding box center [267, 114] width 140 height 12
click at [217, 117] on label "Condition Scoping - Interior" at bounding box center [246, 114] width 93 height 9
click at [206, 116] on input "Condition Scoping - Interior" at bounding box center [203, 113] width 6 height 6
checkbox input "true"
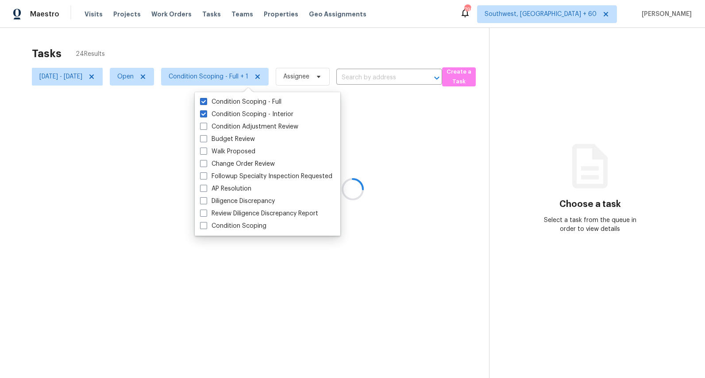
click at [190, 45] on div at bounding box center [352, 189] width 705 height 378
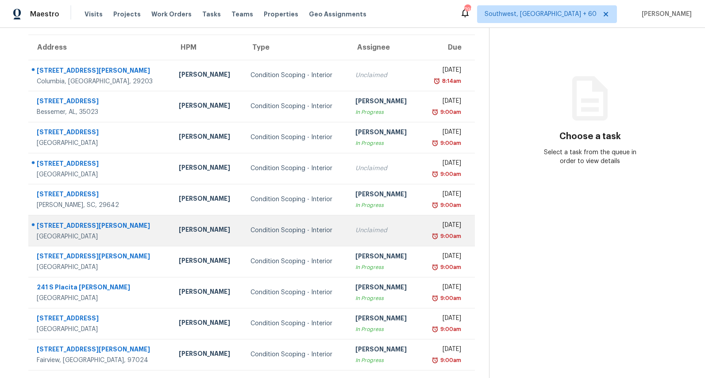
scroll to position [83, 0]
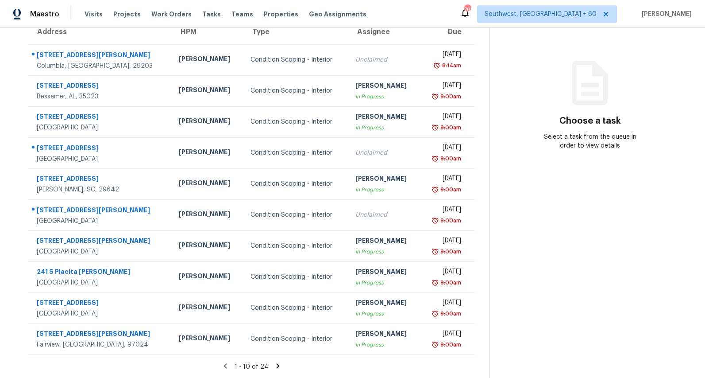
click at [279, 365] on icon at bounding box center [278, 366] width 8 height 8
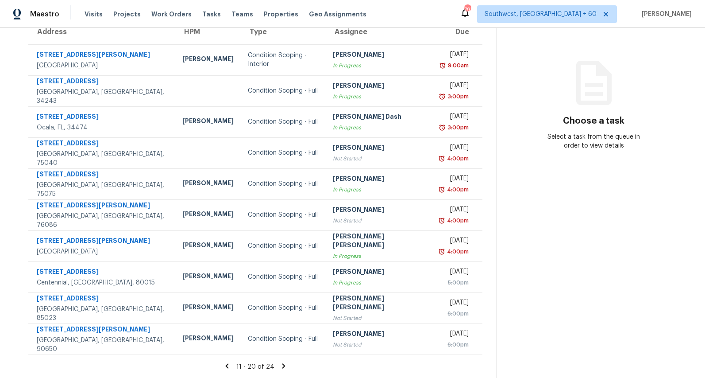
click at [283, 365] on icon at bounding box center [284, 365] width 3 height 5
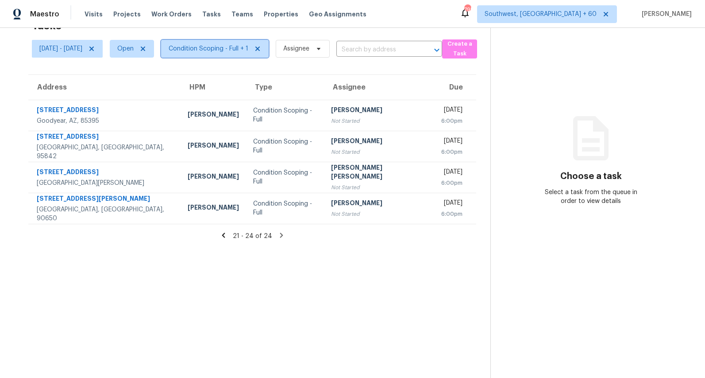
click at [224, 48] on span "Condition Scoping - Full + 1" at bounding box center [209, 48] width 80 height 9
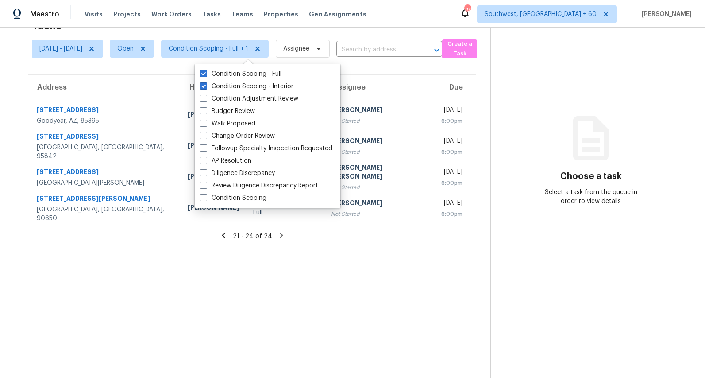
click at [16, 75] on div "Address HPM Type Assignee Due [STREET_ADDRESS] [PERSON_NAME] Condition Scoping …" at bounding box center [252, 149] width 476 height 150
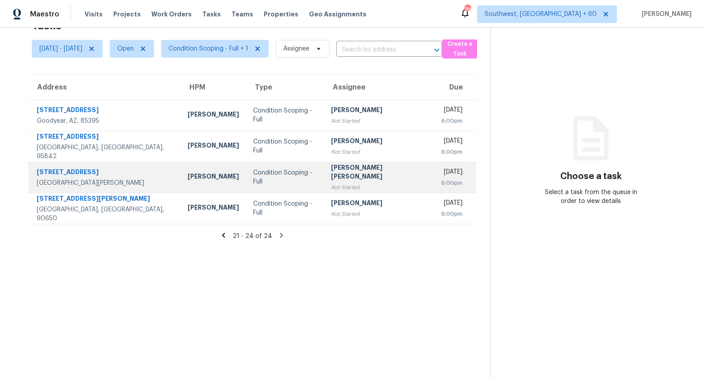
scroll to position [0, 0]
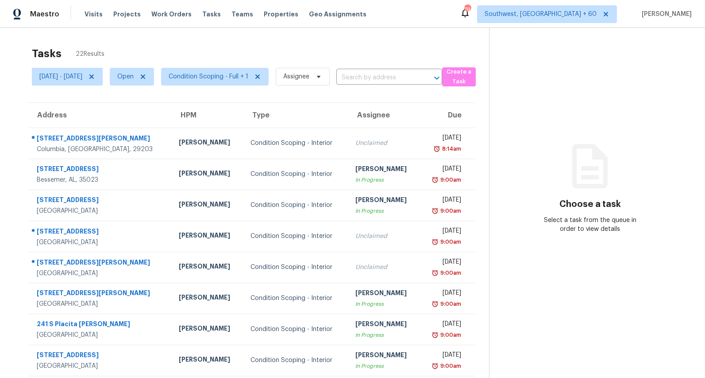
click at [186, 41] on div "Tasks 22 Results [DATE] - [DATE] Open Condition Scoping - Full + 1 Assignee ​ C…" at bounding box center [352, 244] width 705 height 433
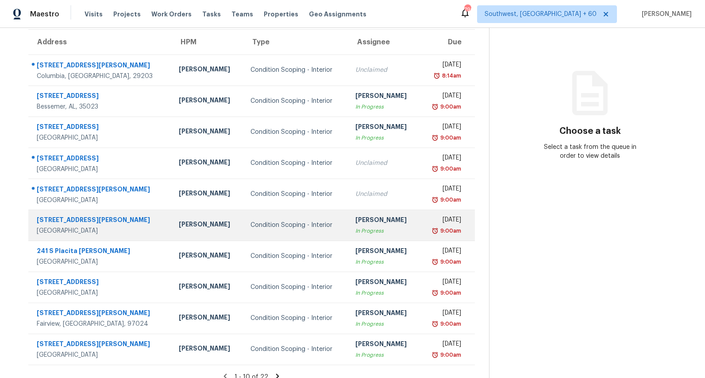
scroll to position [83, 0]
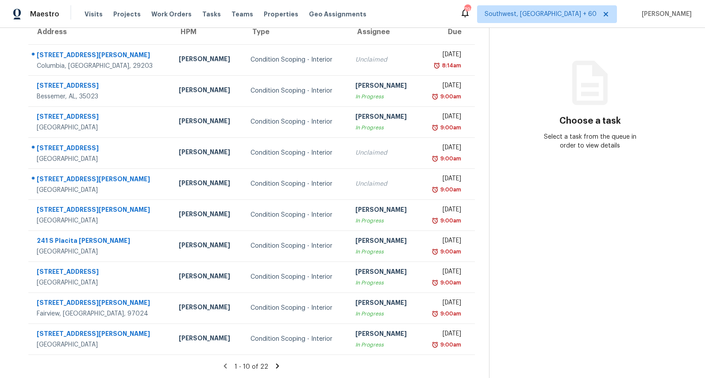
click at [279, 365] on icon at bounding box center [277, 365] width 3 height 5
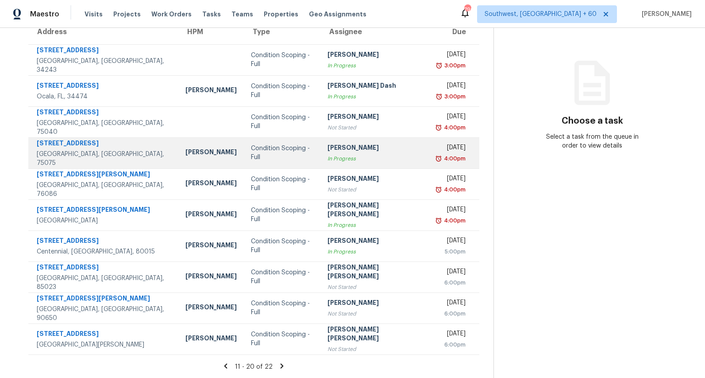
scroll to position [0, 0]
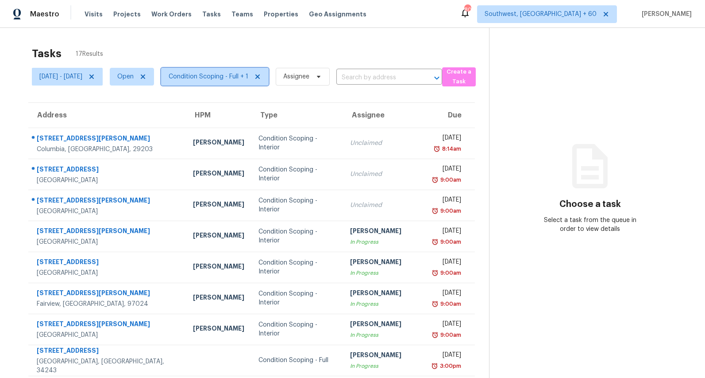
click at [236, 78] on span "Condition Scoping - Full + 1" at bounding box center [209, 76] width 80 height 9
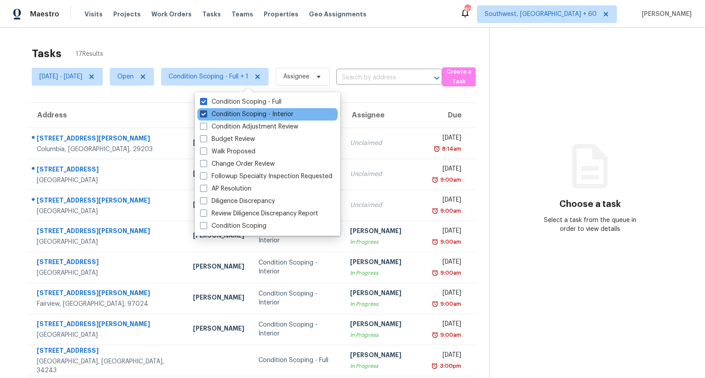
click at [228, 113] on label "Condition Scoping - Interior" at bounding box center [246, 114] width 93 height 9
click at [206, 113] on input "Condition Scoping - Interior" at bounding box center [203, 113] width 6 height 6
checkbox input "false"
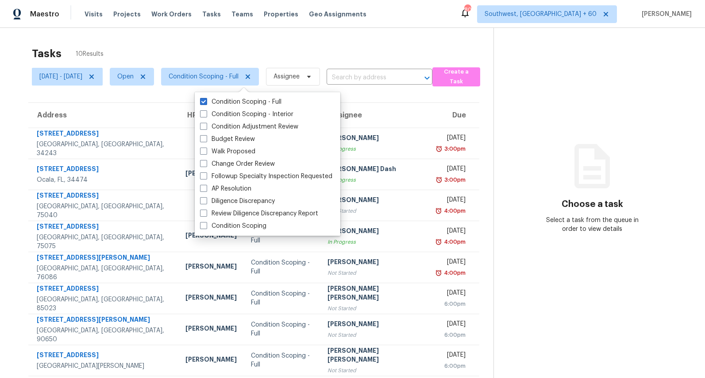
click at [232, 34] on div "Tasks 10 Results [DATE] - [DATE] Open Condition Scoping - Full Assignee ​ Creat…" at bounding box center [352, 236] width 705 height 417
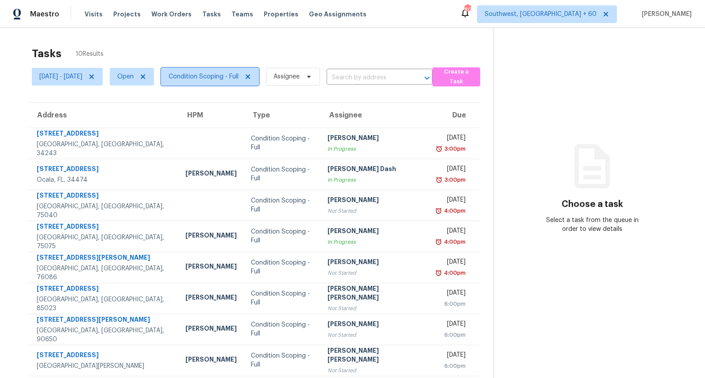
click at [239, 79] on span "Condition Scoping - Full" at bounding box center [204, 76] width 70 height 9
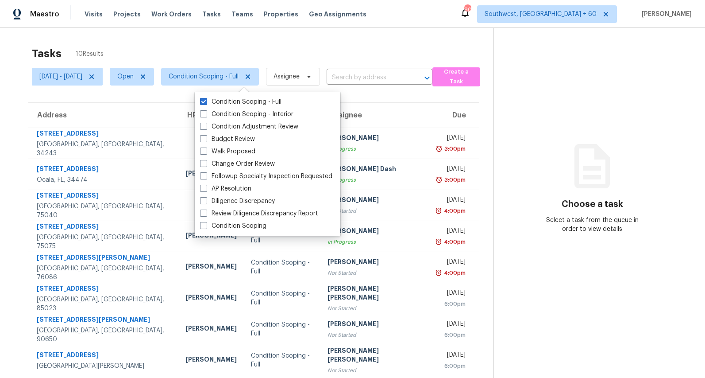
click at [244, 50] on div "Tasks 10 Results" at bounding box center [263, 53] width 462 height 23
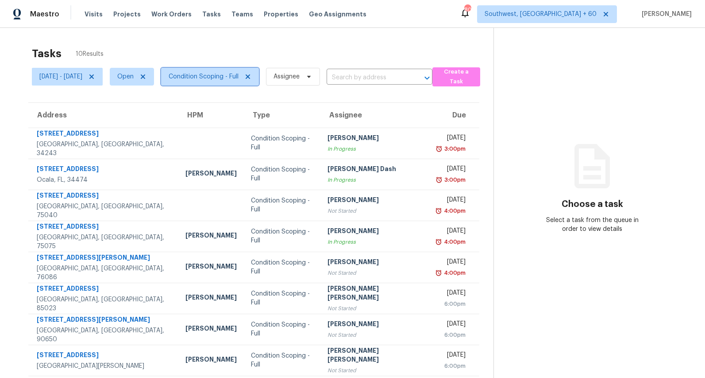
click at [239, 75] on span "Condition Scoping - Full" at bounding box center [204, 76] width 70 height 9
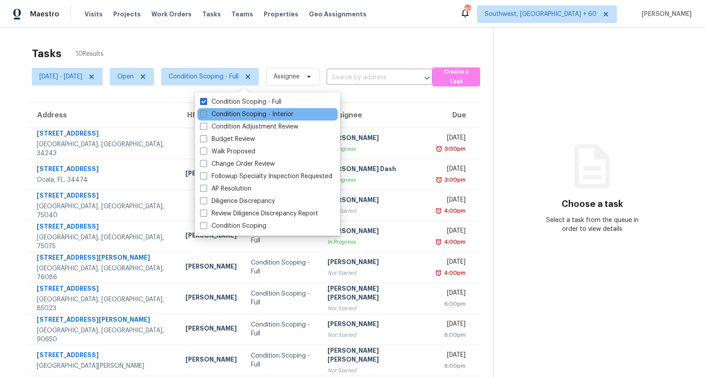
click at [234, 116] on label "Condition Scoping - Interior" at bounding box center [246, 114] width 93 height 9
click at [206, 116] on input "Condition Scoping - Interior" at bounding box center [203, 113] width 6 height 6
checkbox input "true"
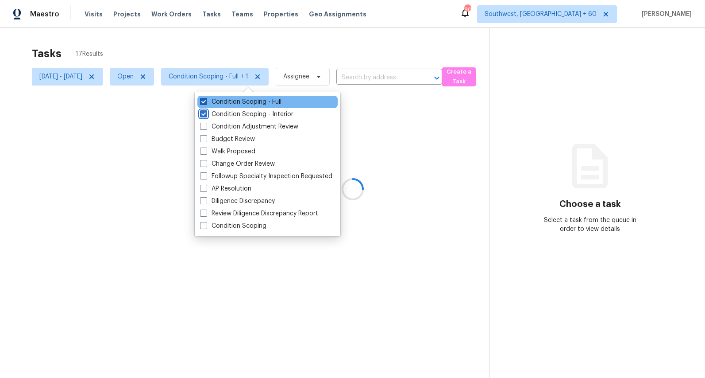
click at [232, 103] on label "Condition Scoping - Full" at bounding box center [240, 101] width 81 height 9
click at [206, 103] on input "Condition Scoping - Full" at bounding box center [203, 100] width 6 height 6
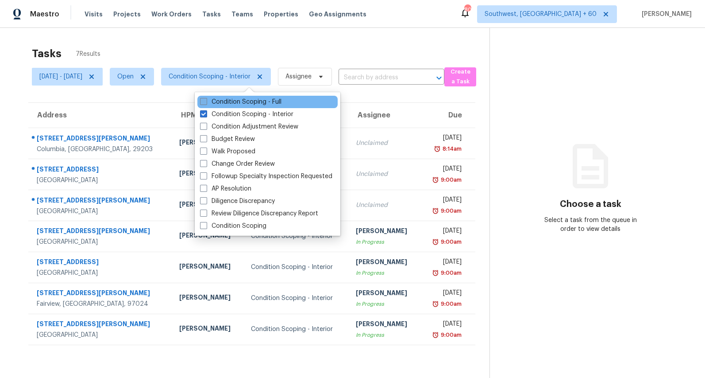
click at [243, 102] on label "Condition Scoping - Full" at bounding box center [240, 101] width 81 height 9
click at [206, 102] on input "Condition Scoping - Full" at bounding box center [203, 100] width 6 height 6
checkbox input "true"
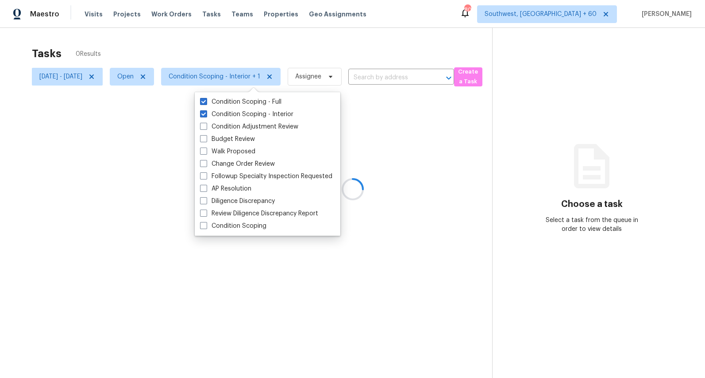
click at [187, 43] on div at bounding box center [352, 189] width 705 height 378
